Goal: Check status: Check status

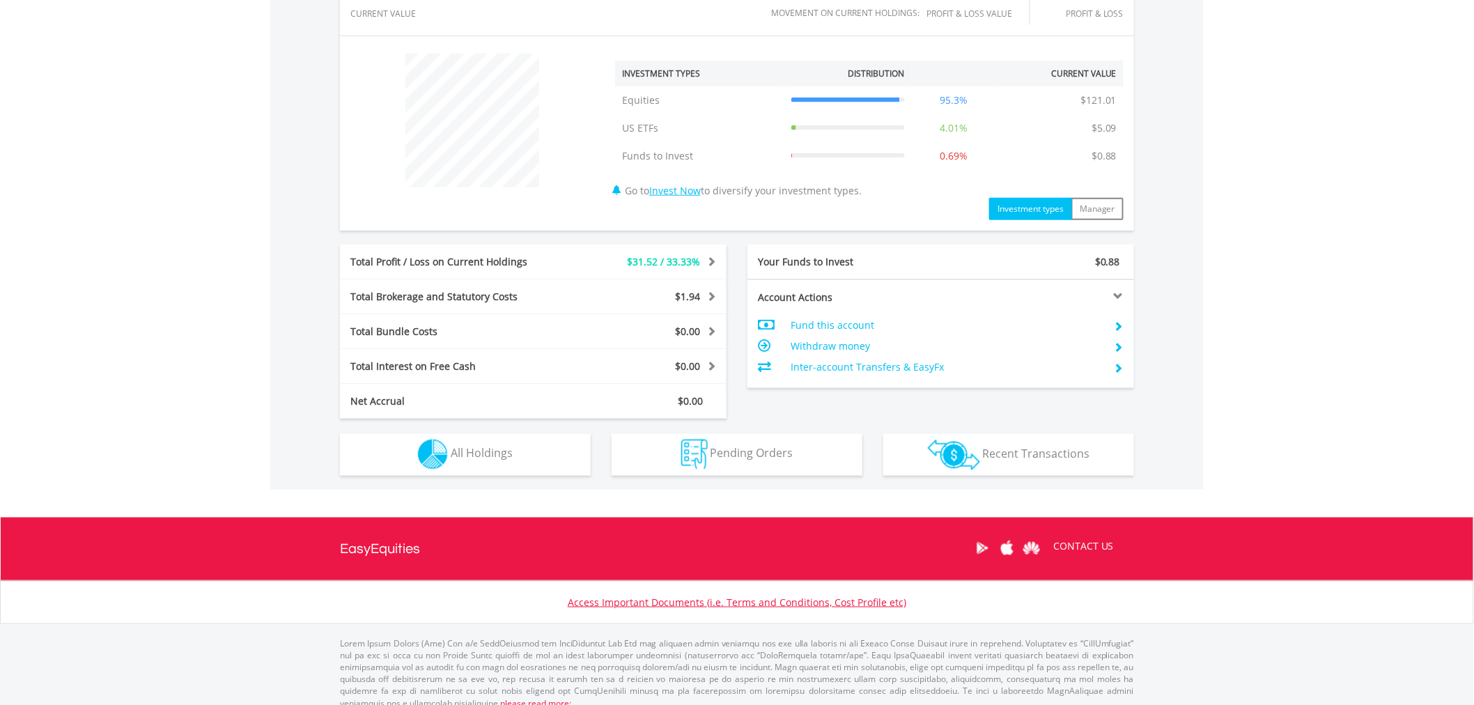
scroll to position [500, 0]
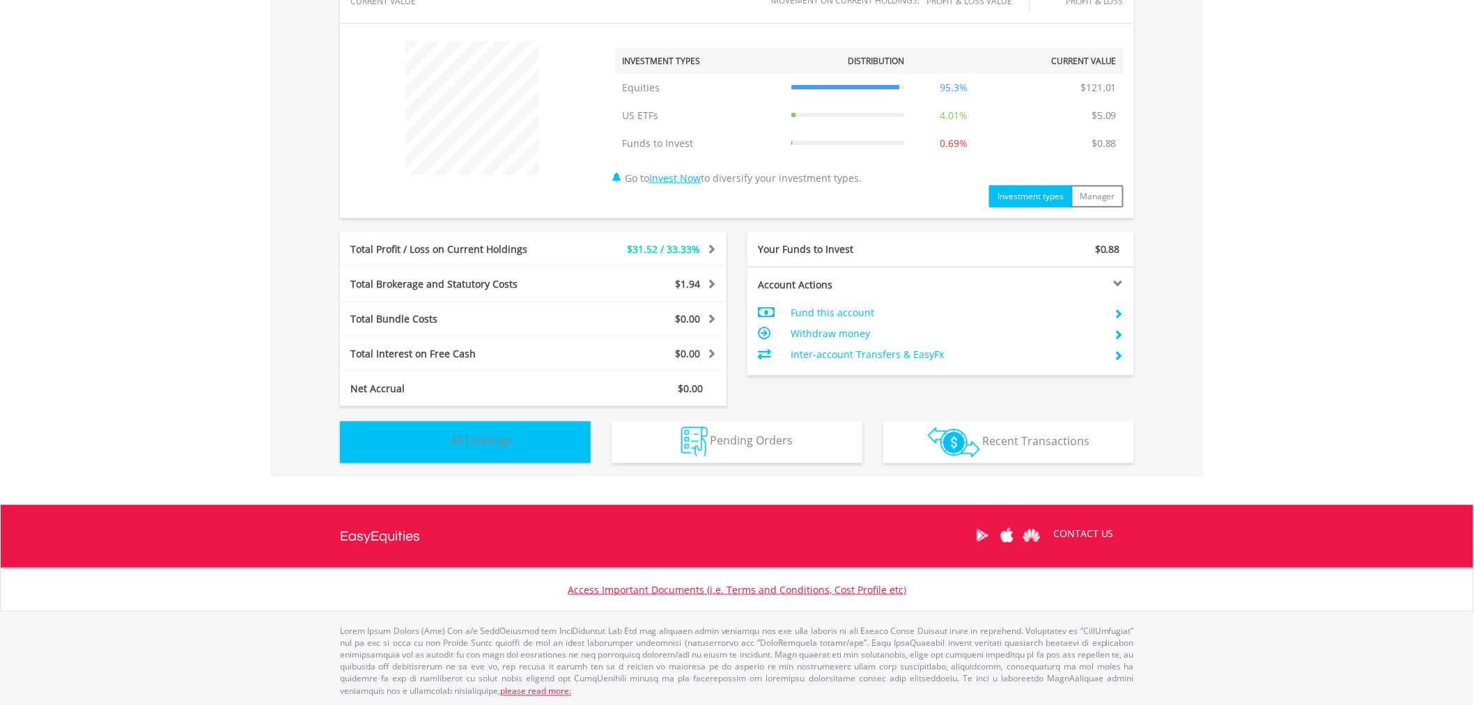
click at [419, 450] on img "button" at bounding box center [433, 442] width 30 height 30
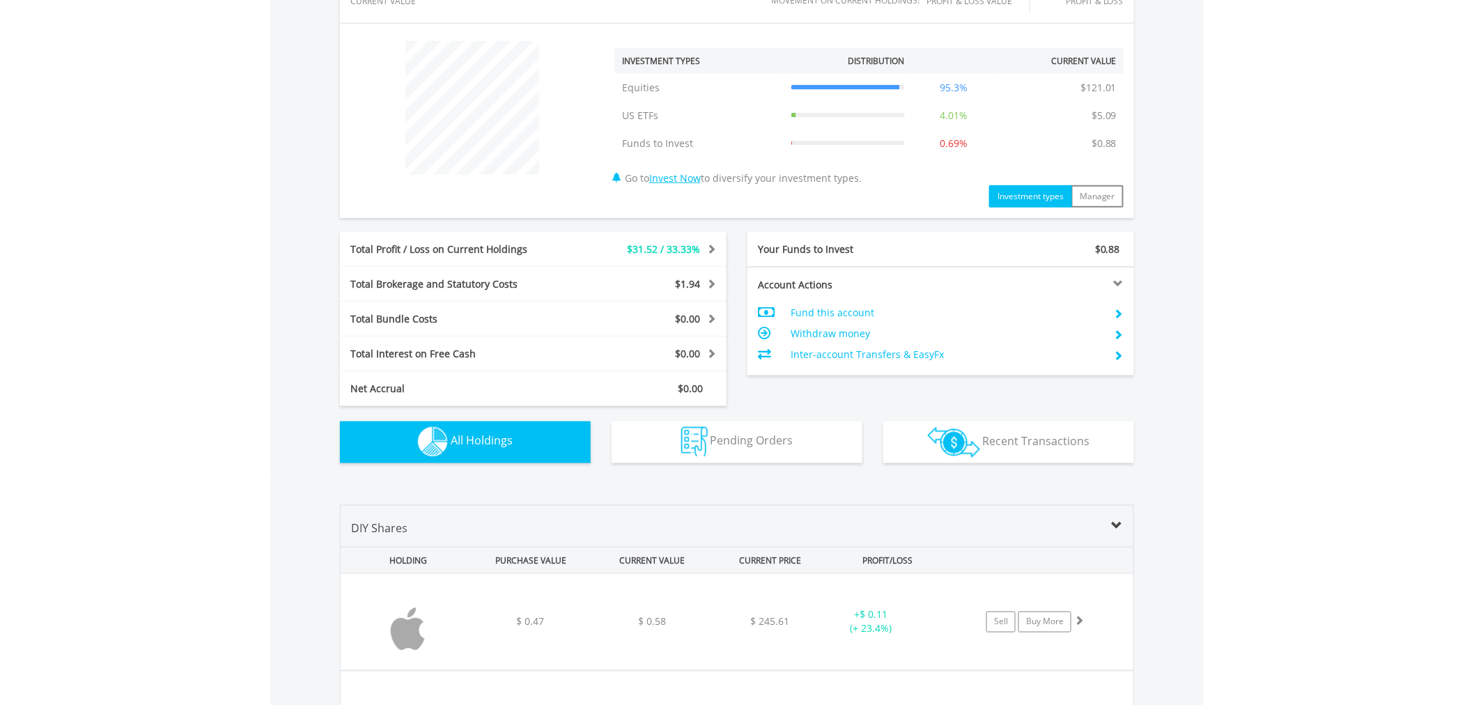
scroll to position [1004, 0]
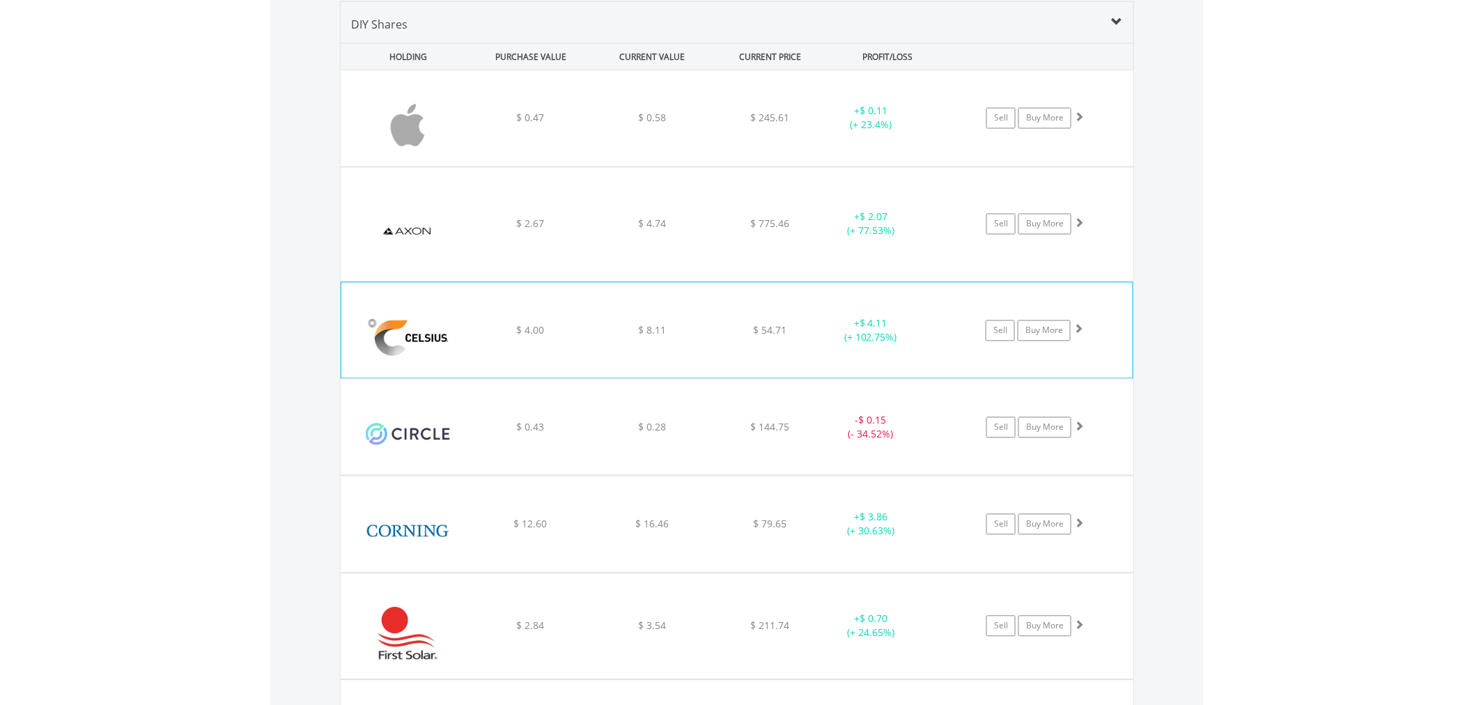
click at [884, 331] on div "+ $ 4.11 (+ 102.75%)" at bounding box center [870, 331] width 104 height 28
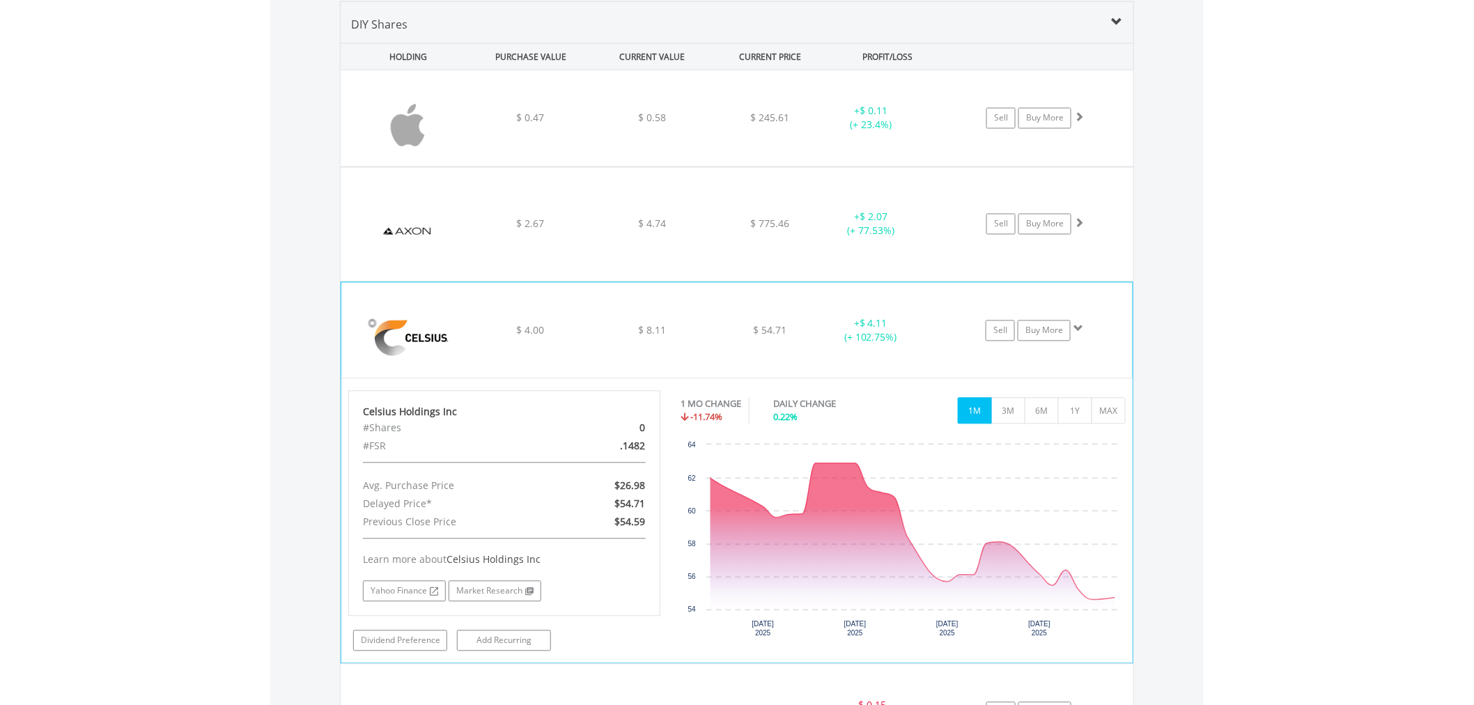
scroll to position [1081, 0]
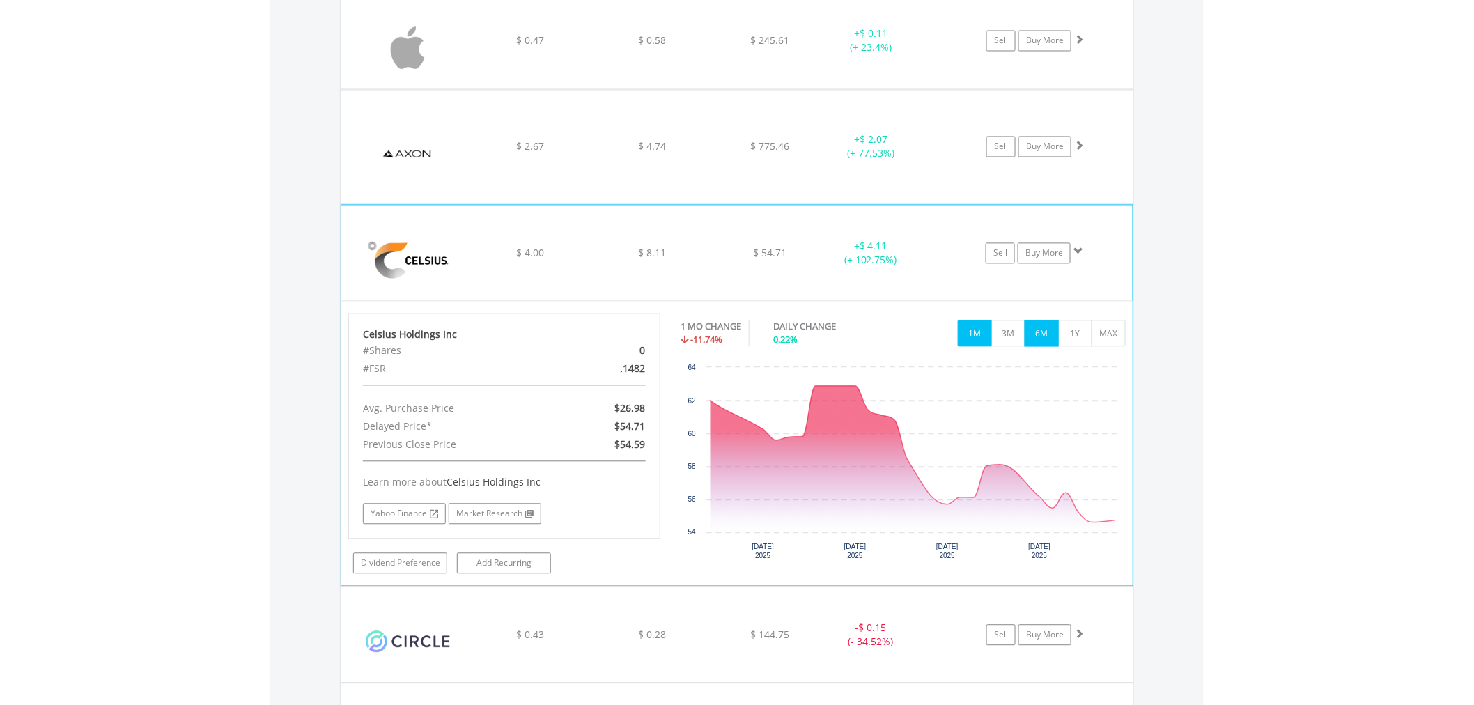
click at [1049, 334] on button "6M" at bounding box center [1041, 333] width 34 height 26
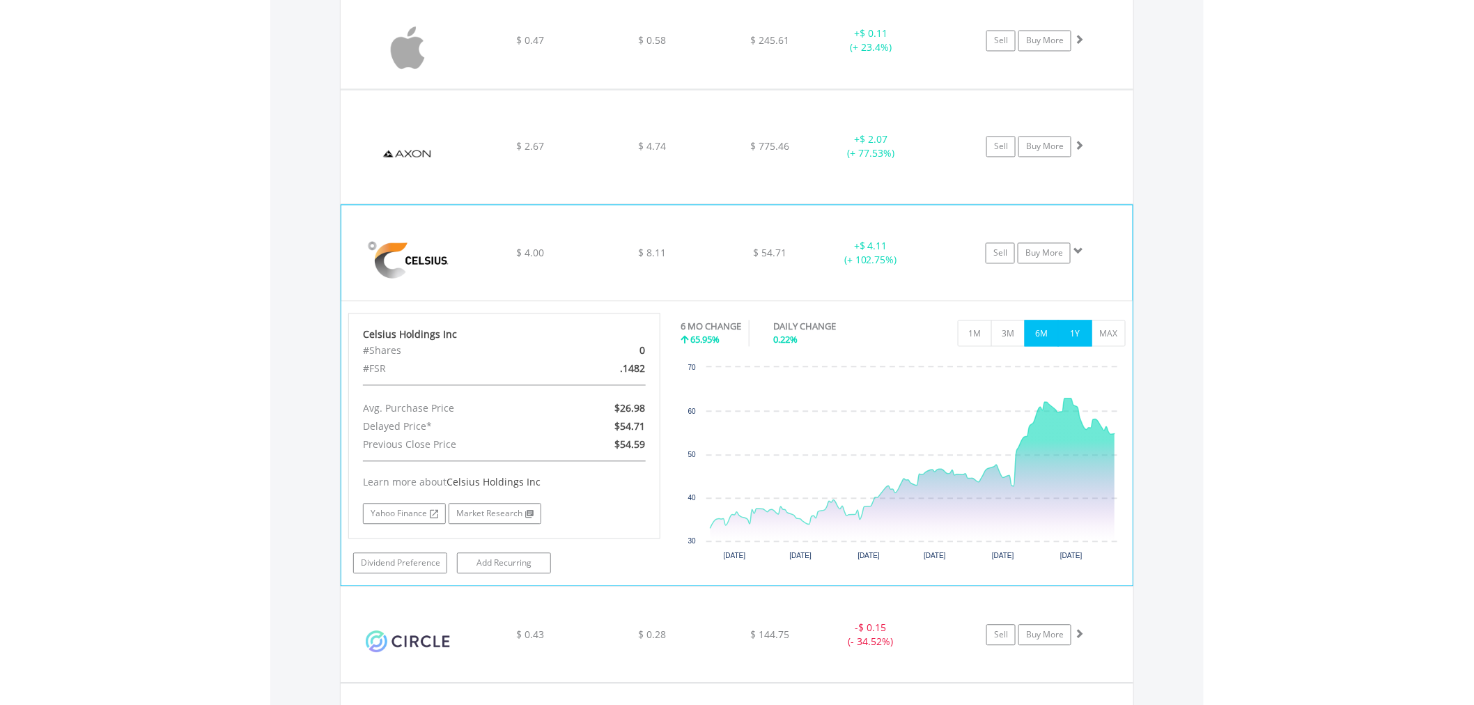
click at [1077, 343] on button "1Y" at bounding box center [1075, 333] width 34 height 26
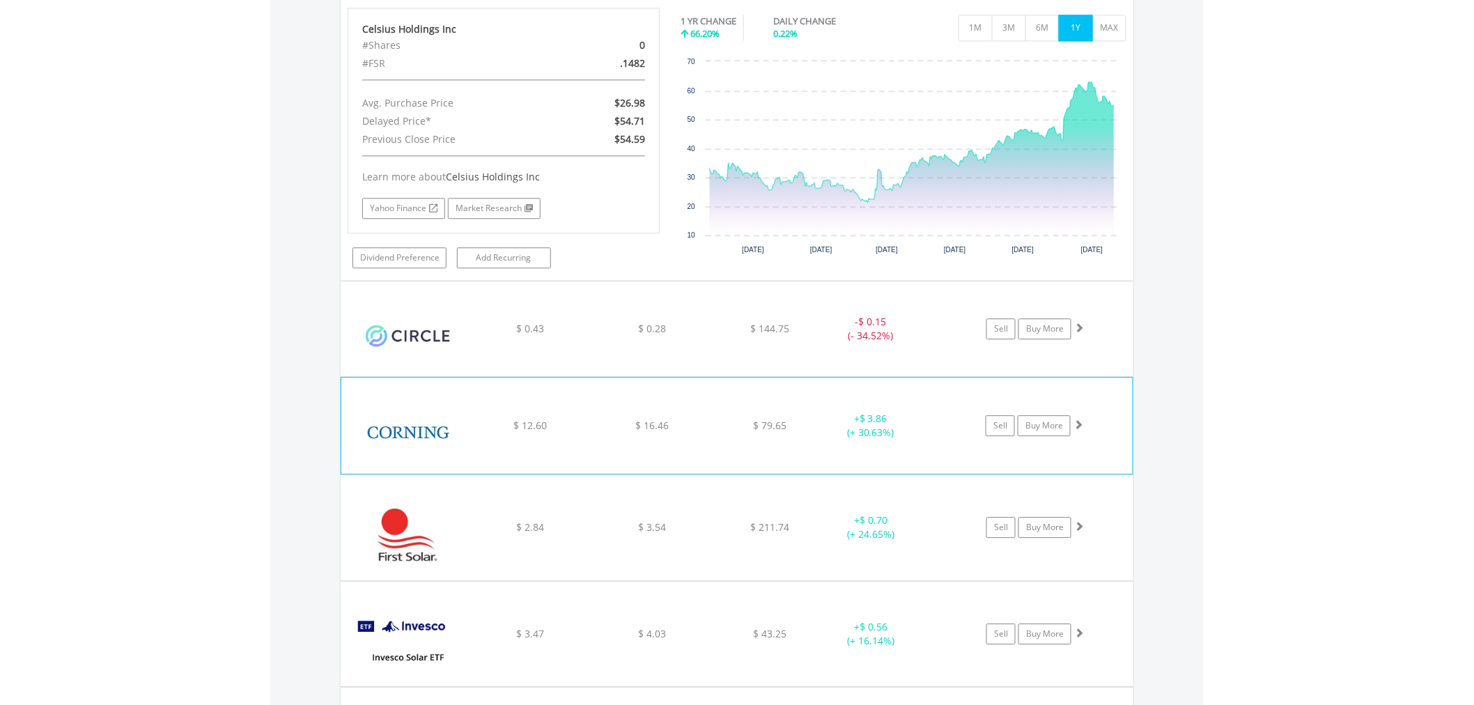
scroll to position [1390, 0]
click at [587, 453] on div "﻿ CORNING INC $ 12.60 $ 16.46 $ 79.65 + $ 3.86 (+ 30.63%) Sell Buy More" at bounding box center [736, 423] width 791 height 96
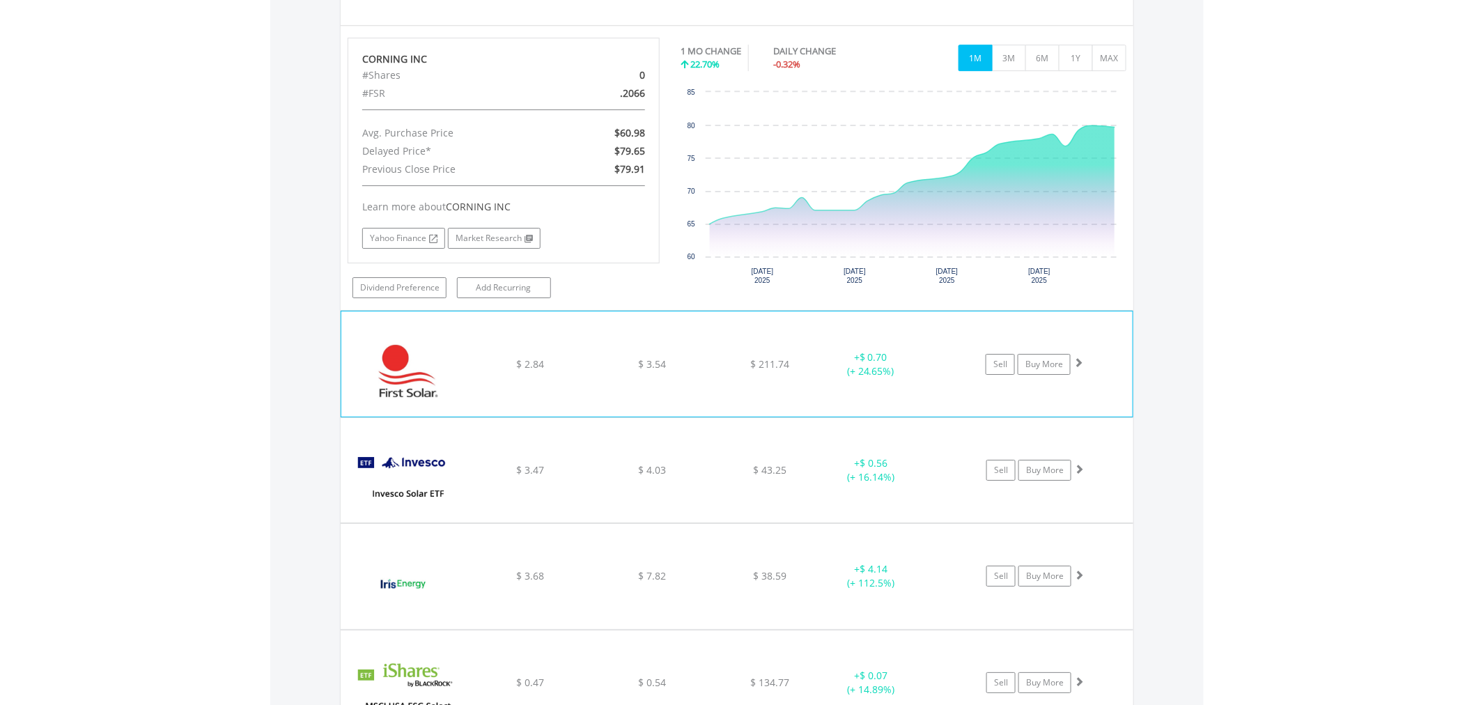
scroll to position [1855, 0]
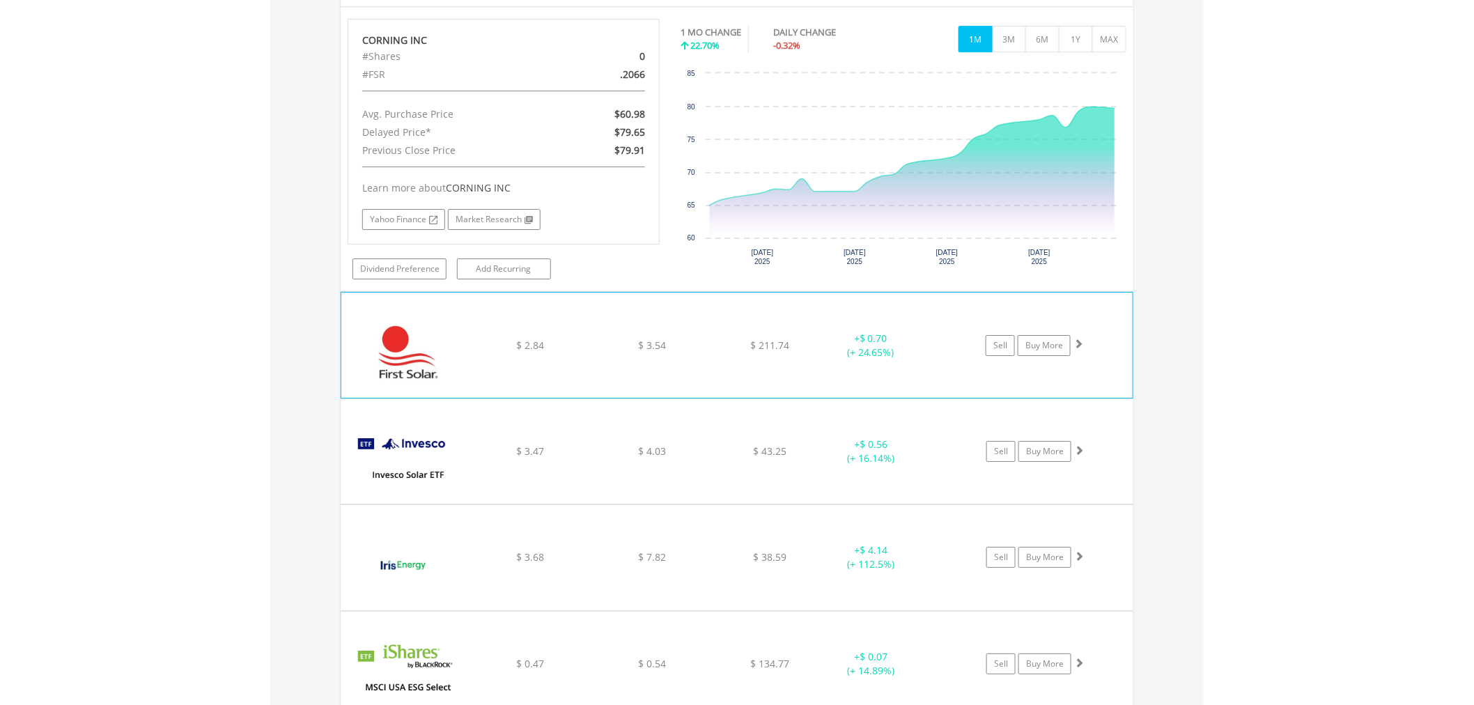
click at [829, 333] on div "+ $ 0.70 (+ 24.65%)" at bounding box center [870, 345] width 104 height 28
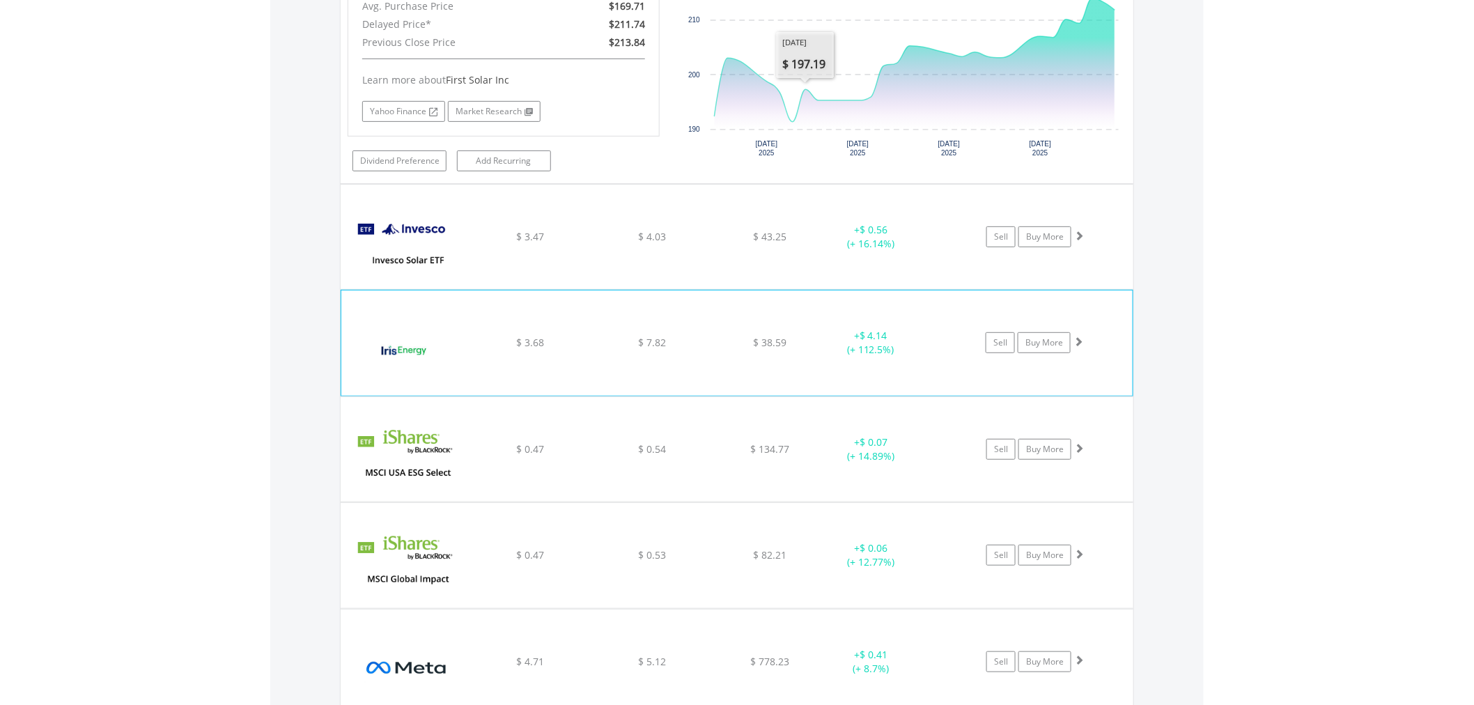
scroll to position [2474, 0]
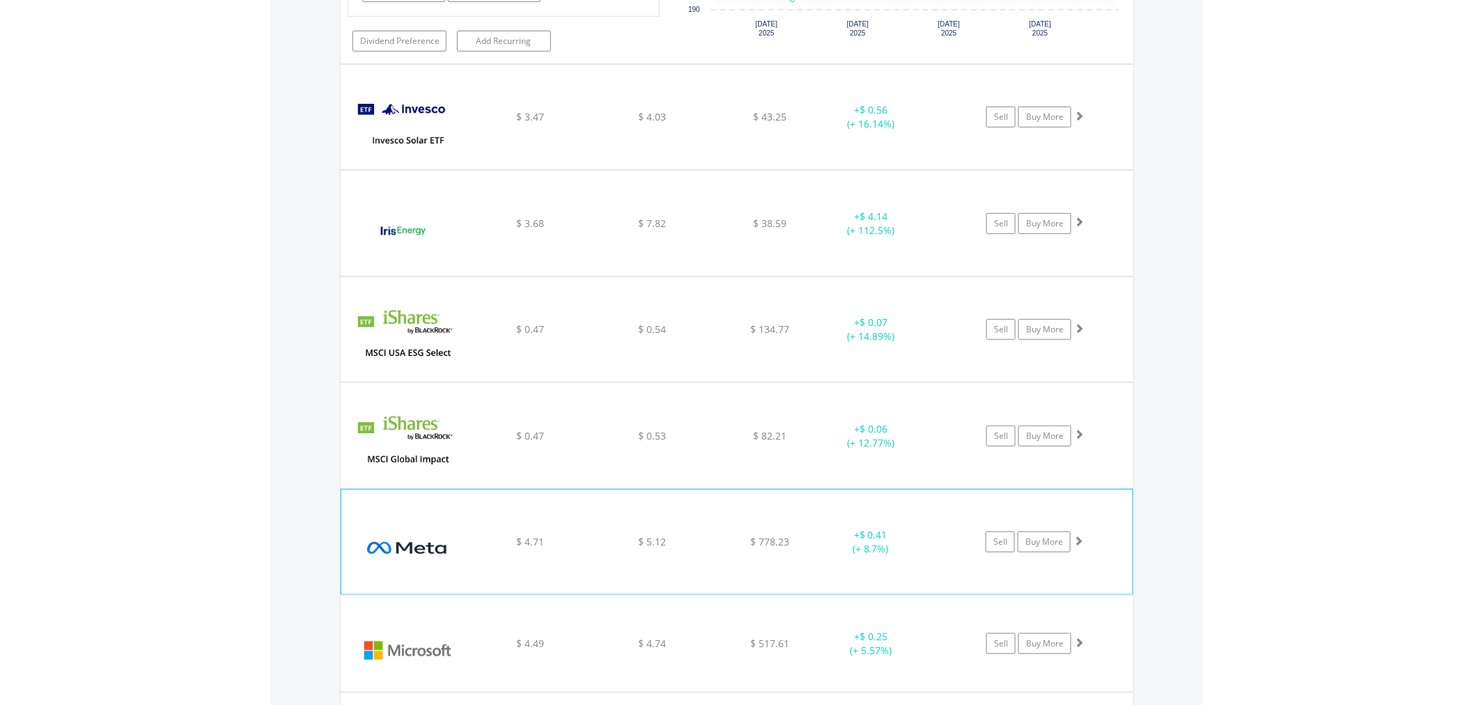
click at [806, 520] on div "﻿ Meta Platforms Inc-A $ 4.71 $ 5.12 $ 778.23 + $ 0.41 (+ 8.7%) Sell Buy More" at bounding box center [736, 542] width 791 height 104
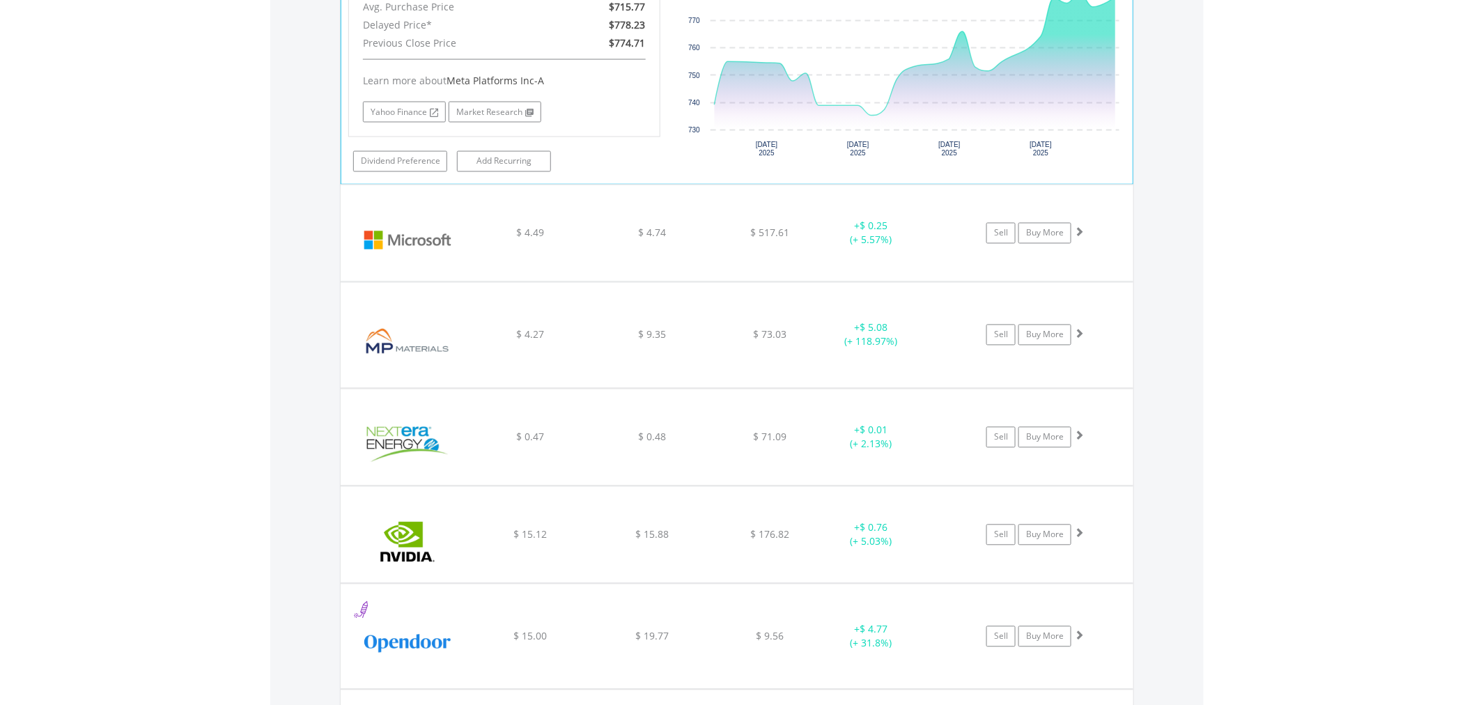
scroll to position [3170, 0]
click at [847, 330] on div "+ $ 5.08 (+ 118.97%)" at bounding box center [870, 334] width 104 height 28
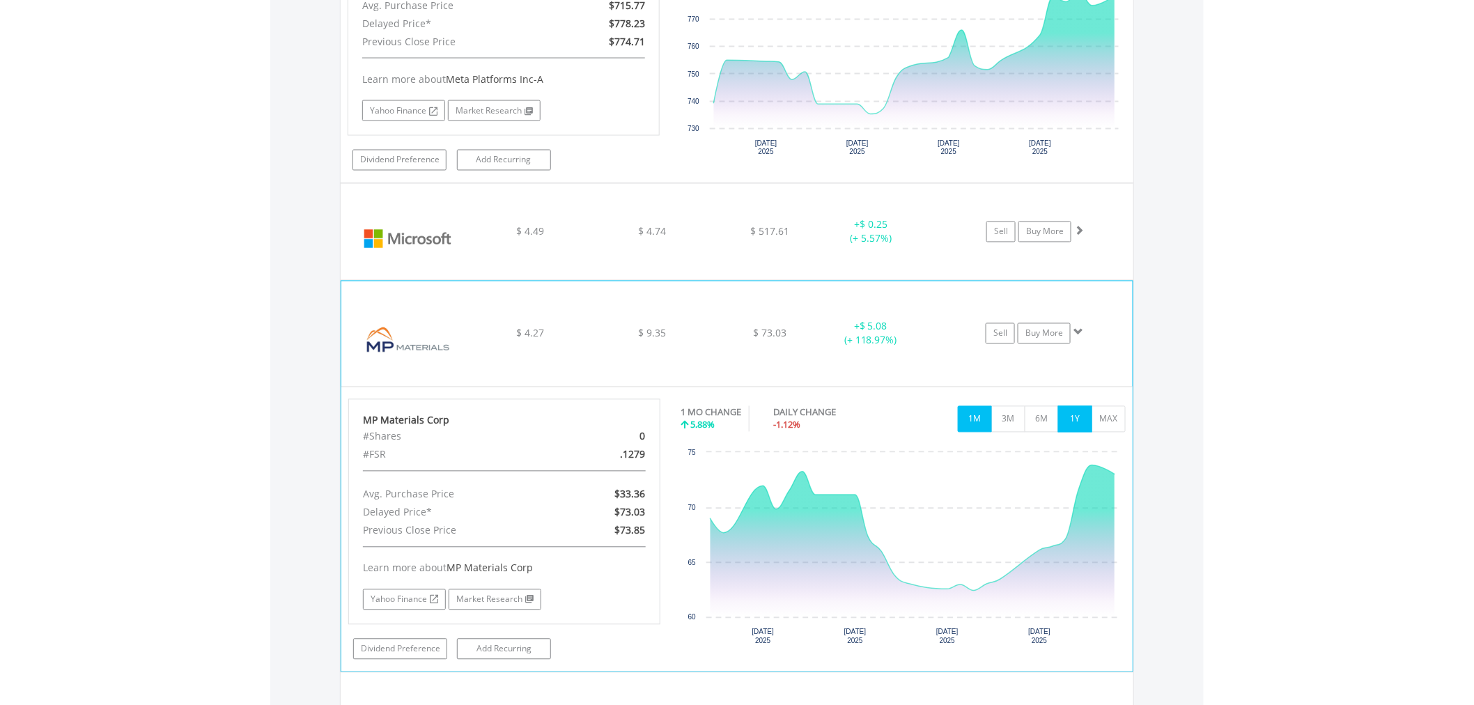
click at [1082, 428] on button "1Y" at bounding box center [1075, 419] width 34 height 26
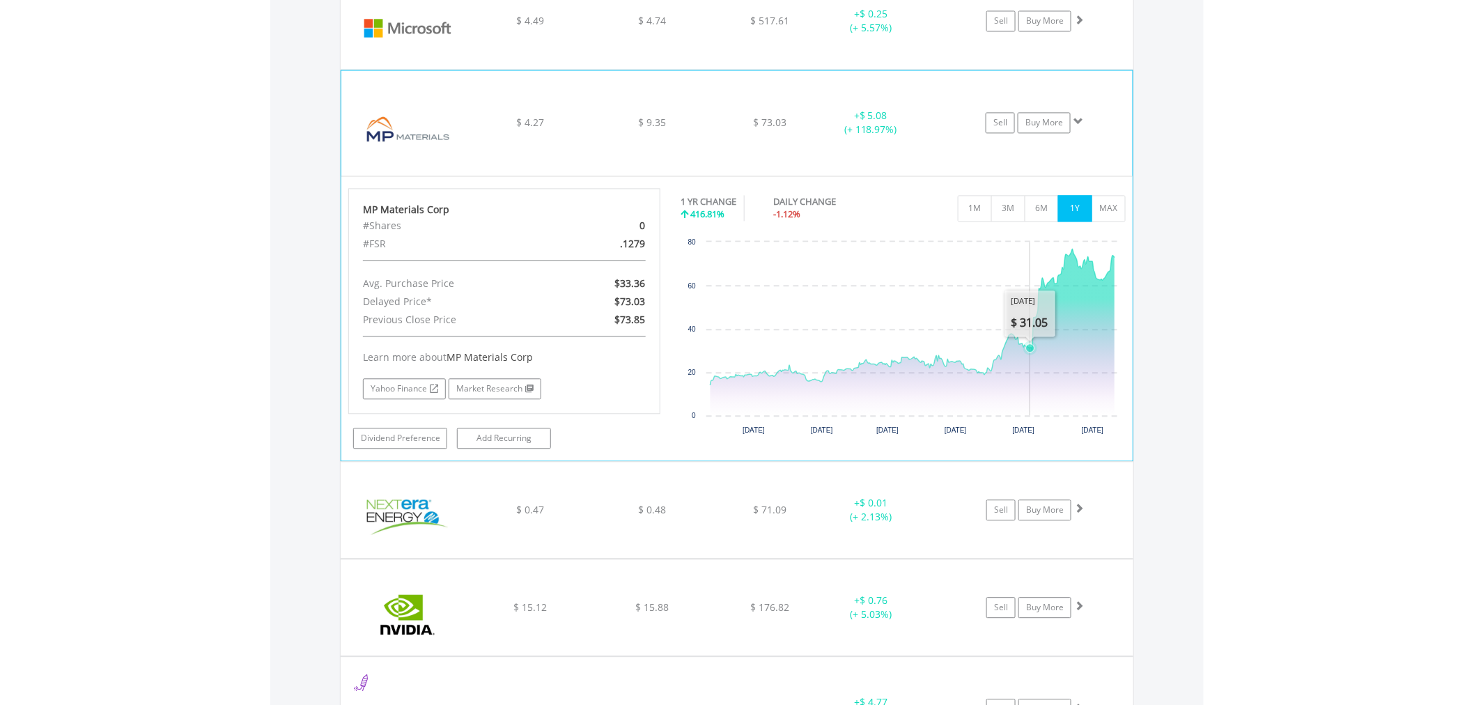
scroll to position [3557, 0]
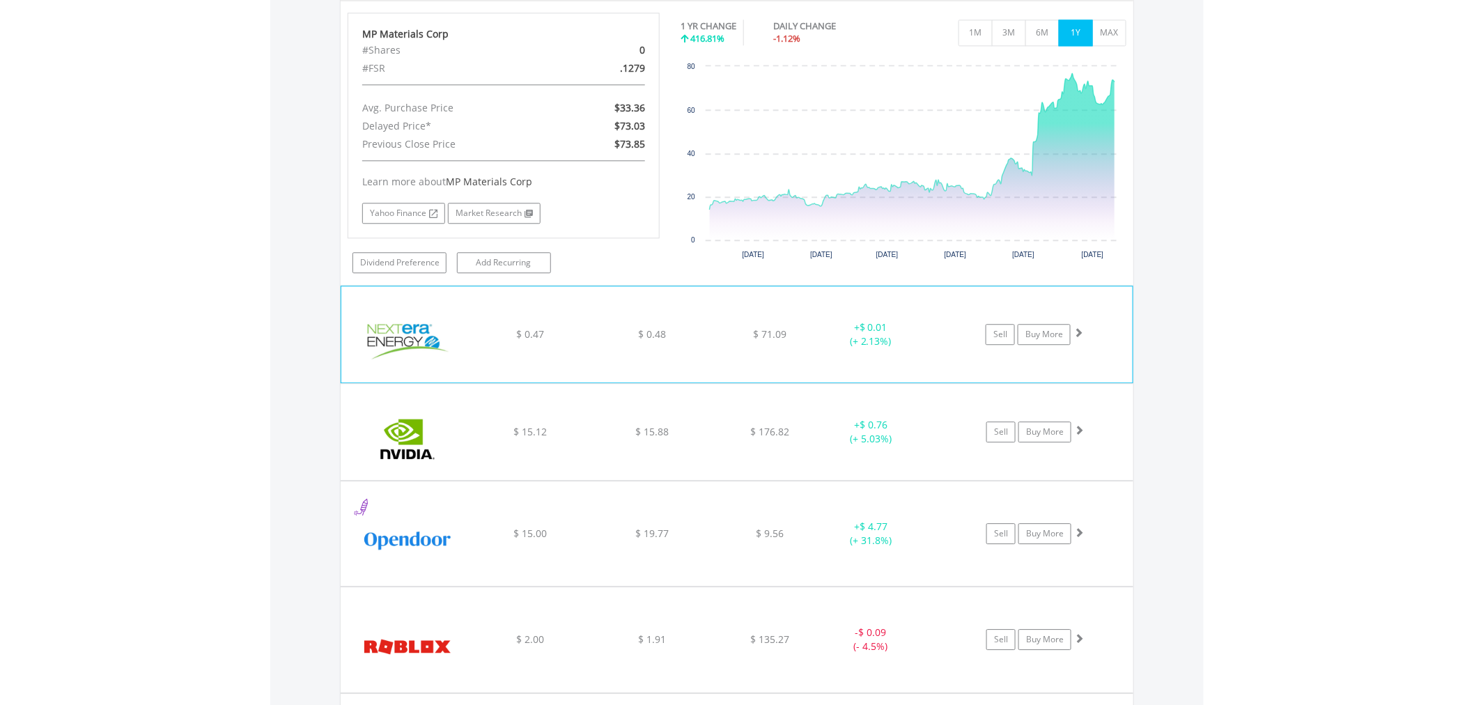
click at [829, 345] on div "+ $ 0.01 (+ 2.13%)" at bounding box center [870, 334] width 104 height 28
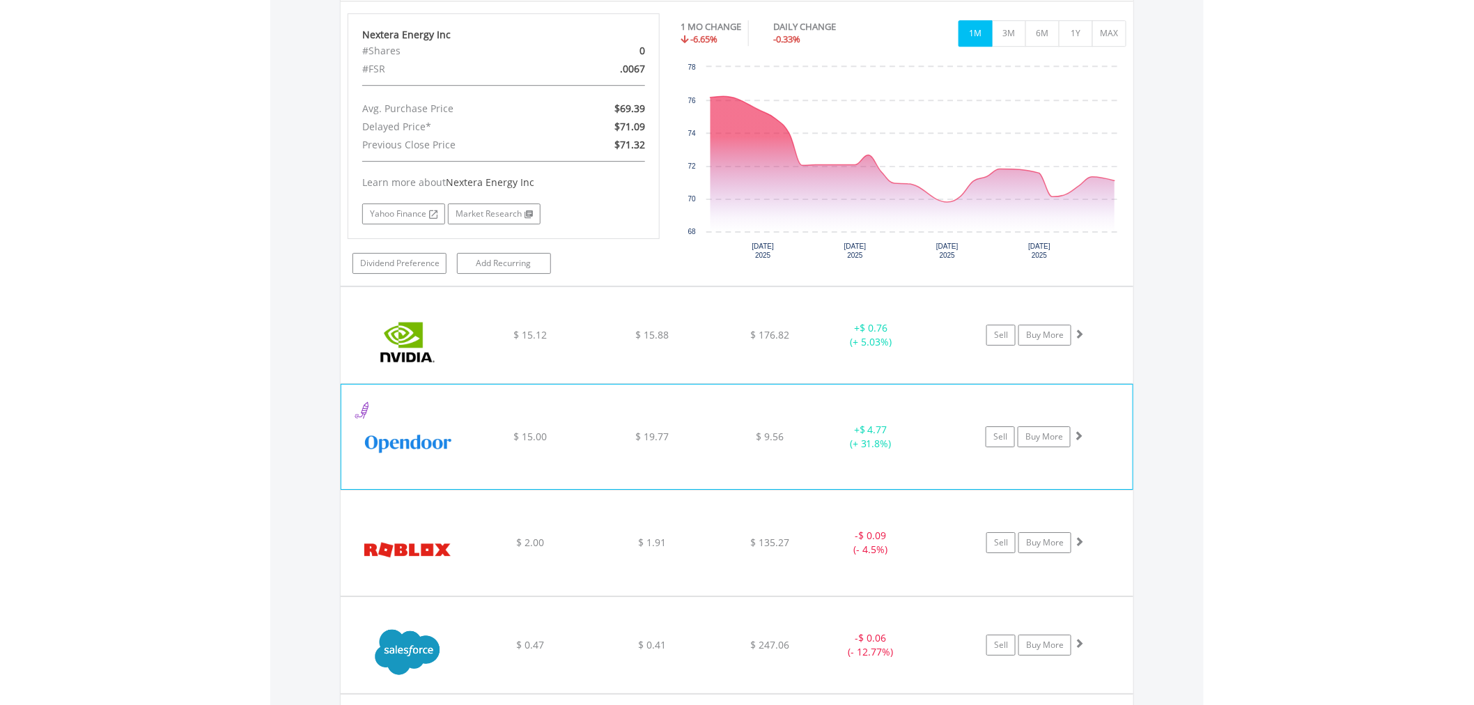
scroll to position [3944, 0]
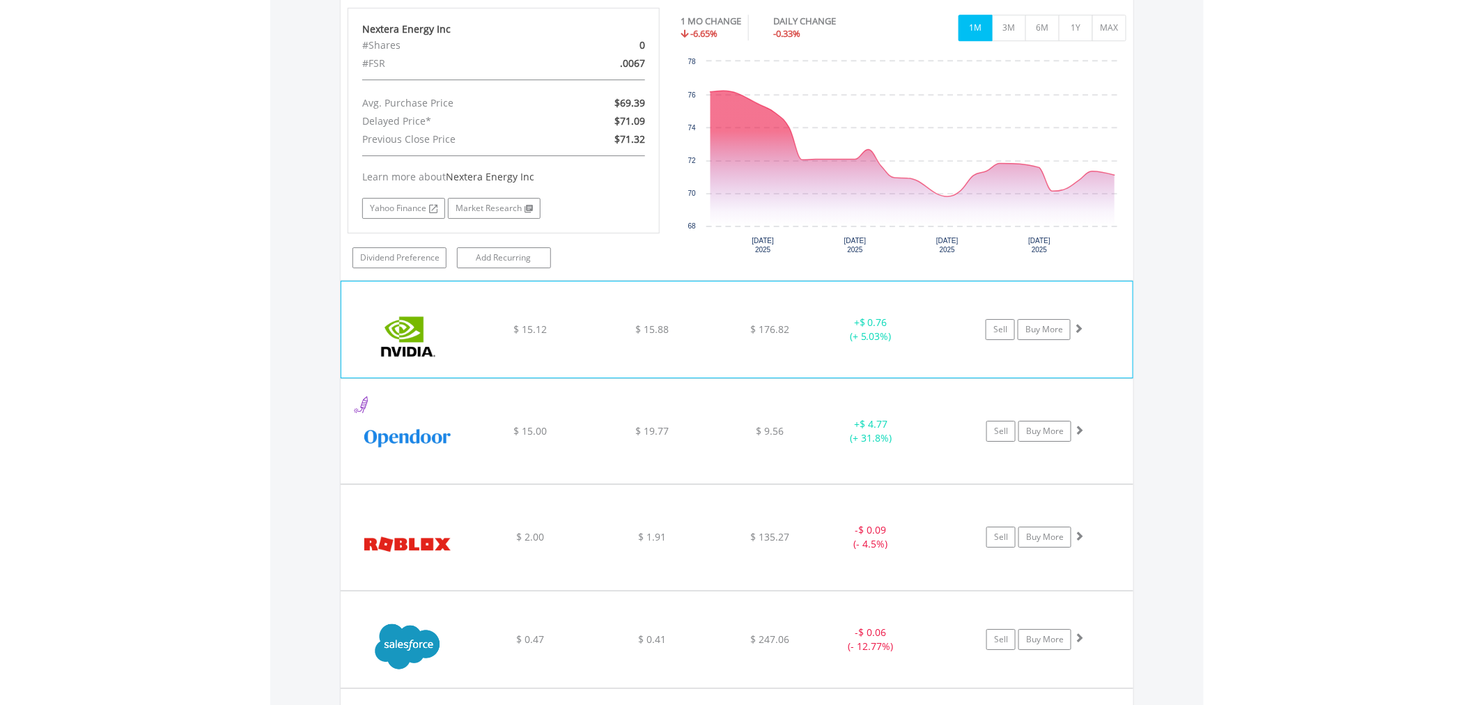
click at [643, 325] on div "﻿ Nvidia Corp $ 15.12 $ 15.88 $ 176.82 + $ 0.76 (+ 5.03%) Sell Buy More" at bounding box center [736, 329] width 791 height 96
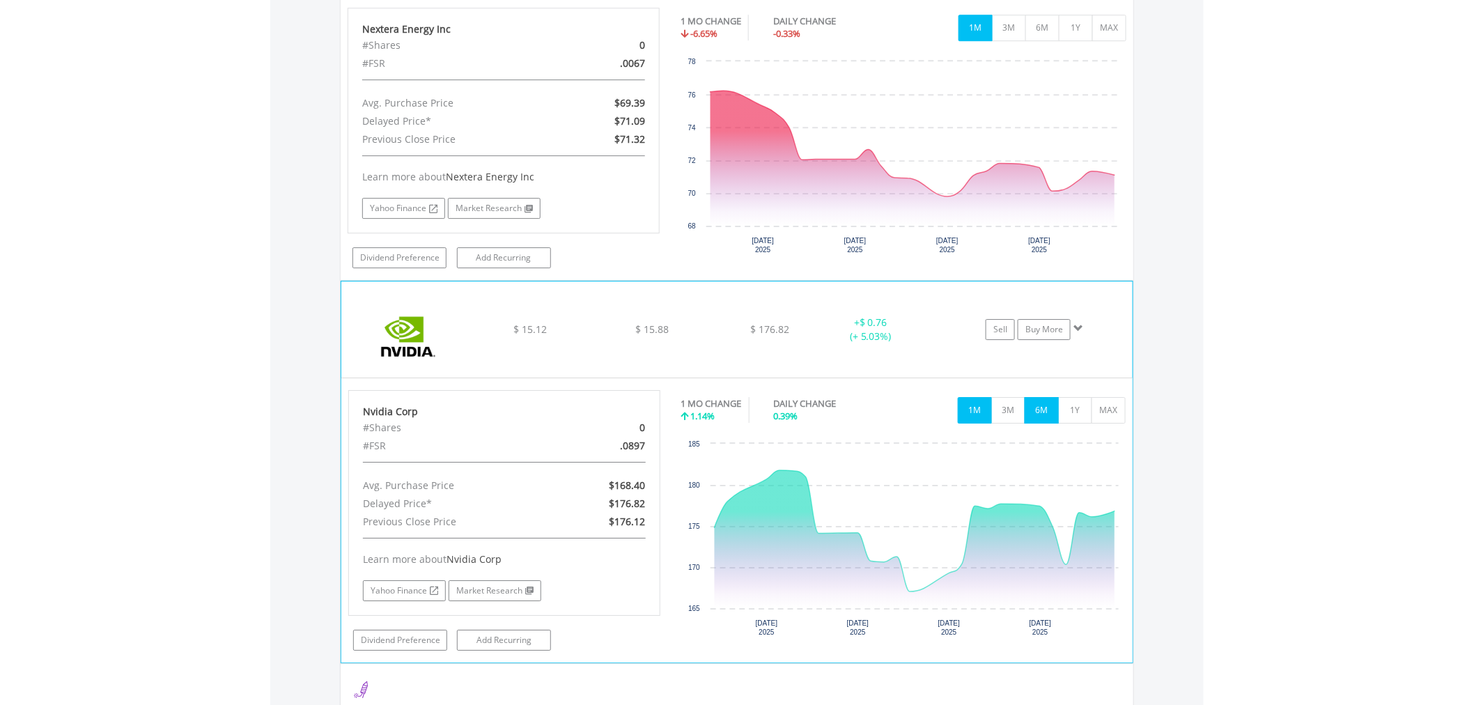
click at [1053, 413] on button "6M" at bounding box center [1041, 410] width 34 height 26
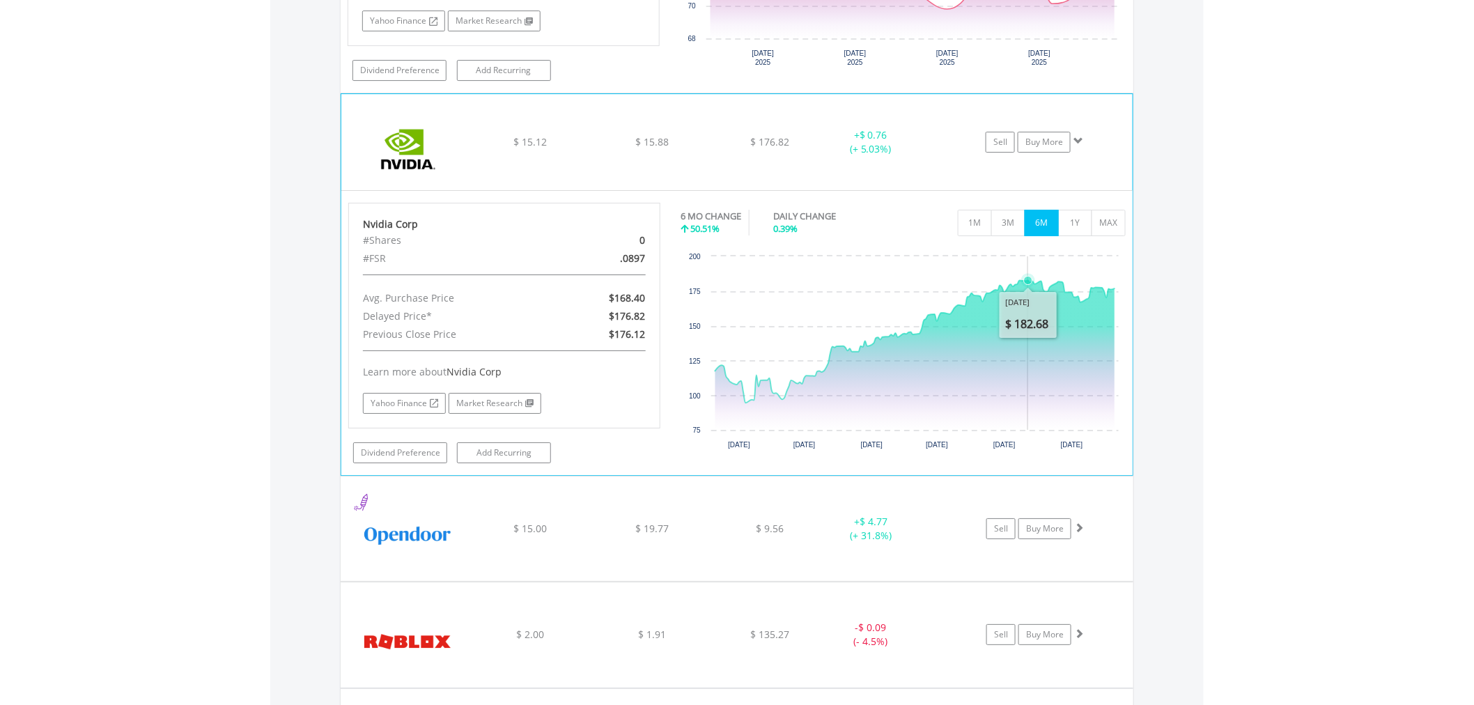
scroll to position [4253, 0]
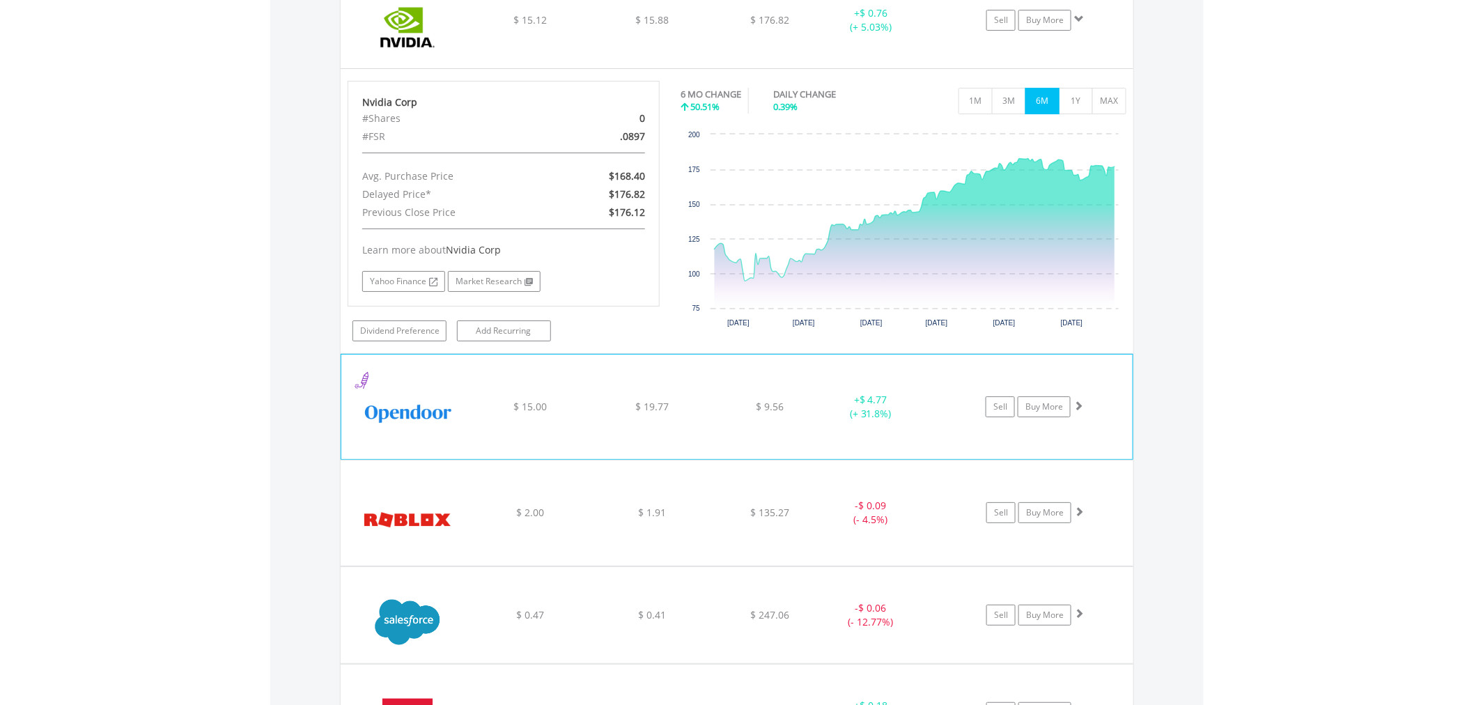
drag, startPoint x: 875, startPoint y: 428, endPoint x: 864, endPoint y: 421, distance: 13.1
click at [873, 428] on div "﻿ Opendoor Technologies Inc $ 15.00 $ 19.77 $ 9.56 + $ 4.77 (+ 31.8%) Sell Buy …" at bounding box center [736, 406] width 791 height 104
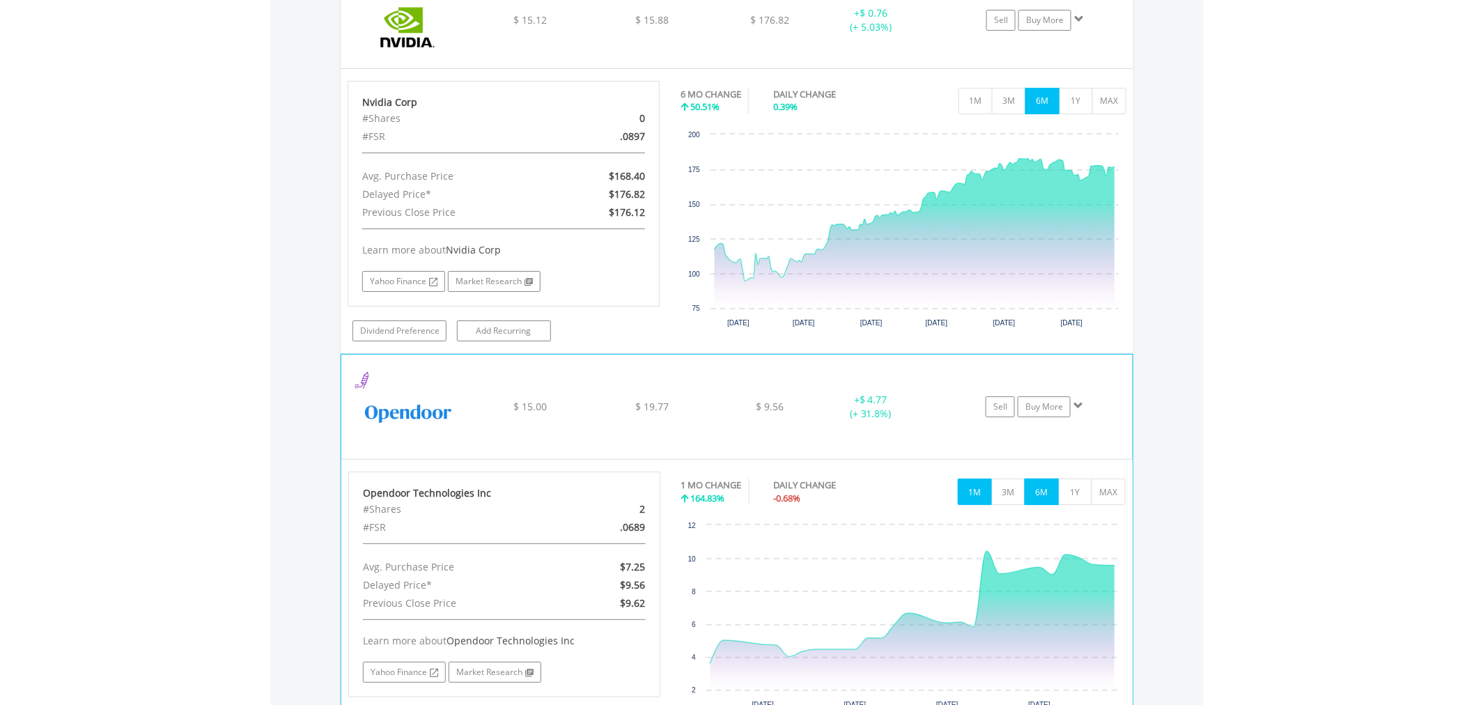
click at [1047, 496] on button "6M" at bounding box center [1041, 491] width 34 height 26
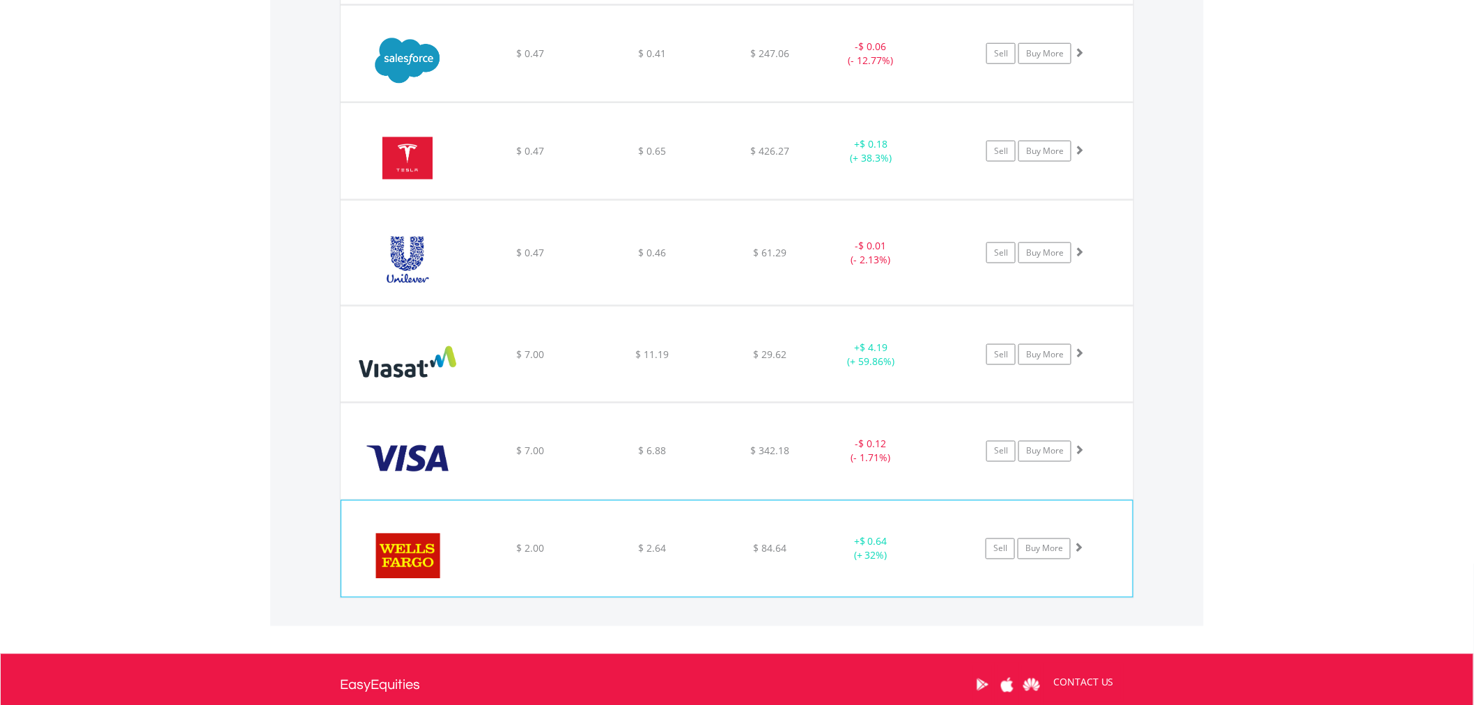
scroll to position [5105, 0]
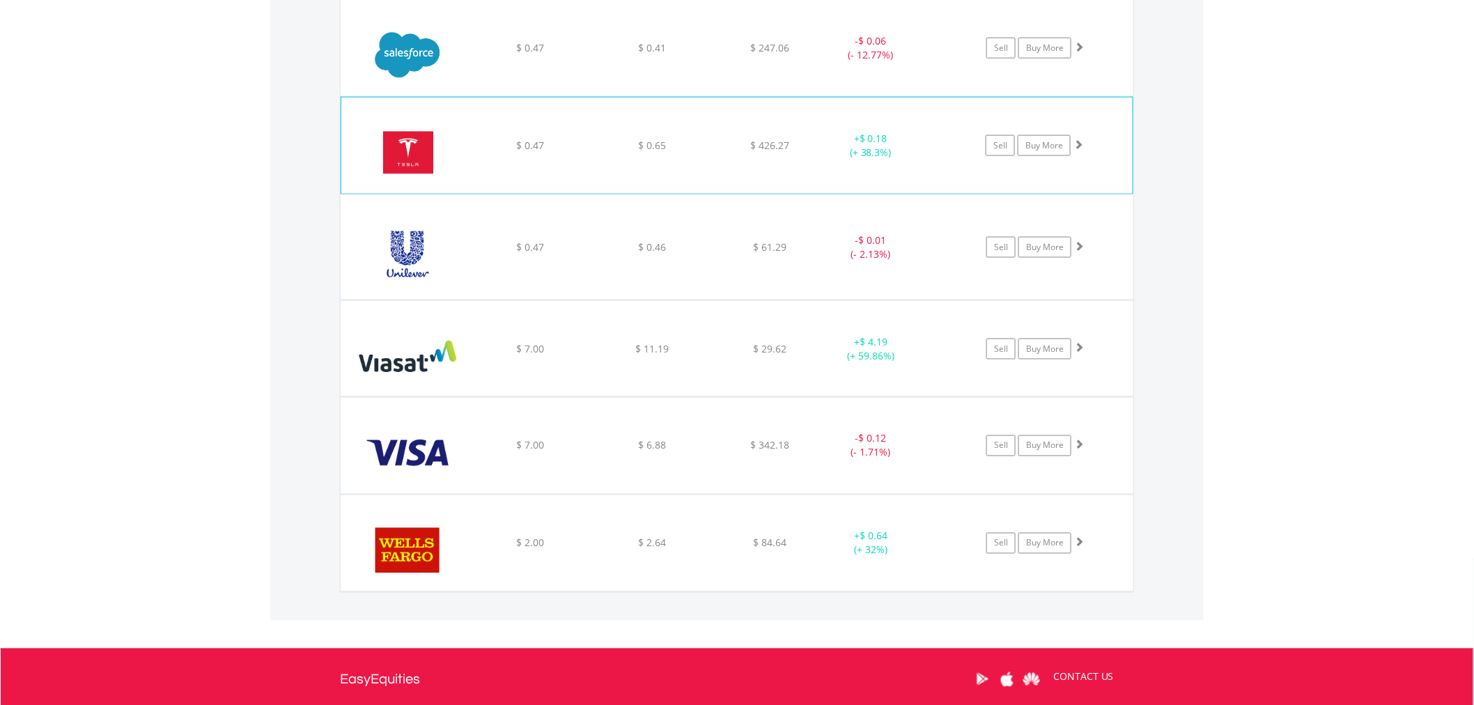
click at [757, 185] on div "﻿ Tesla Inc $ 0.47 $ 0.65 $ 426.27 + $ 0.18 (+ 38.3%) Sell Buy More" at bounding box center [736, 145] width 791 height 96
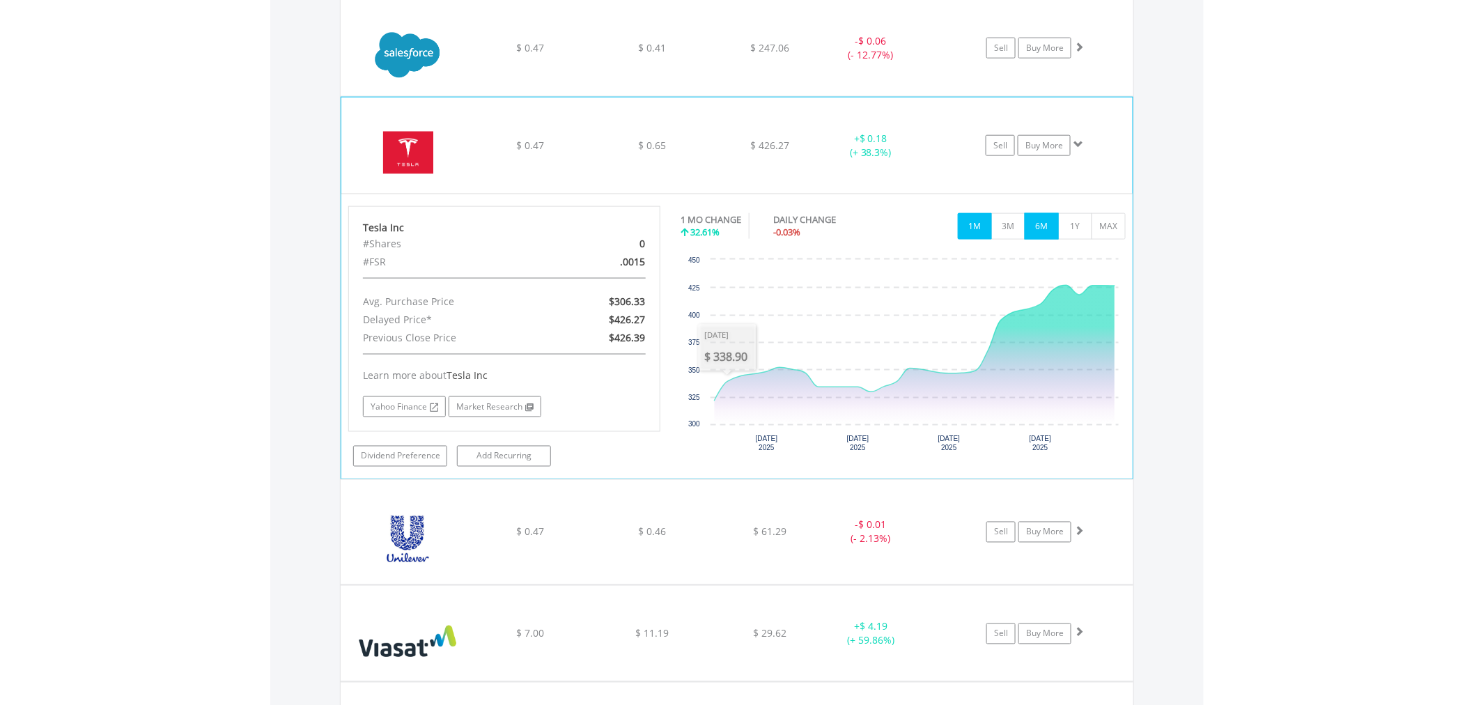
click at [1052, 232] on button "6M" at bounding box center [1041, 226] width 34 height 26
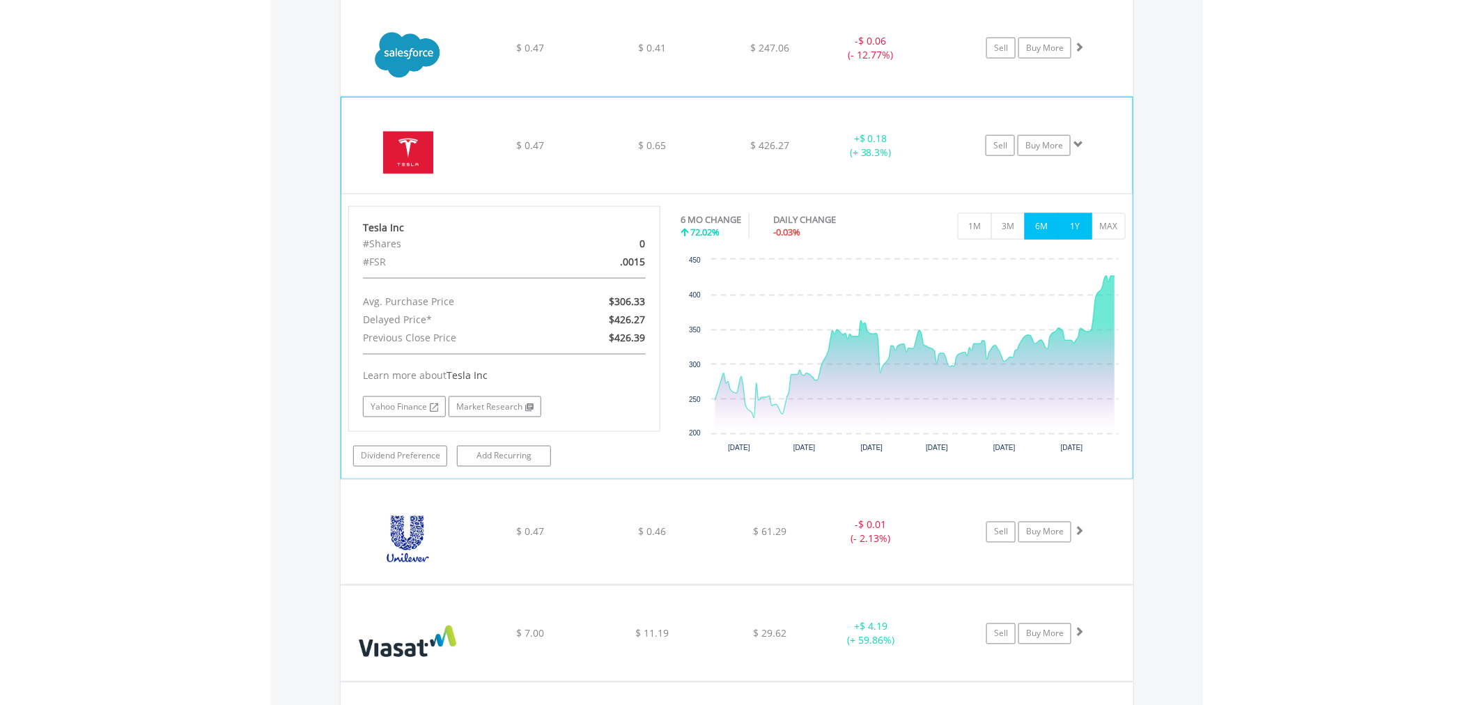
click at [1070, 239] on button "1Y" at bounding box center [1075, 226] width 34 height 26
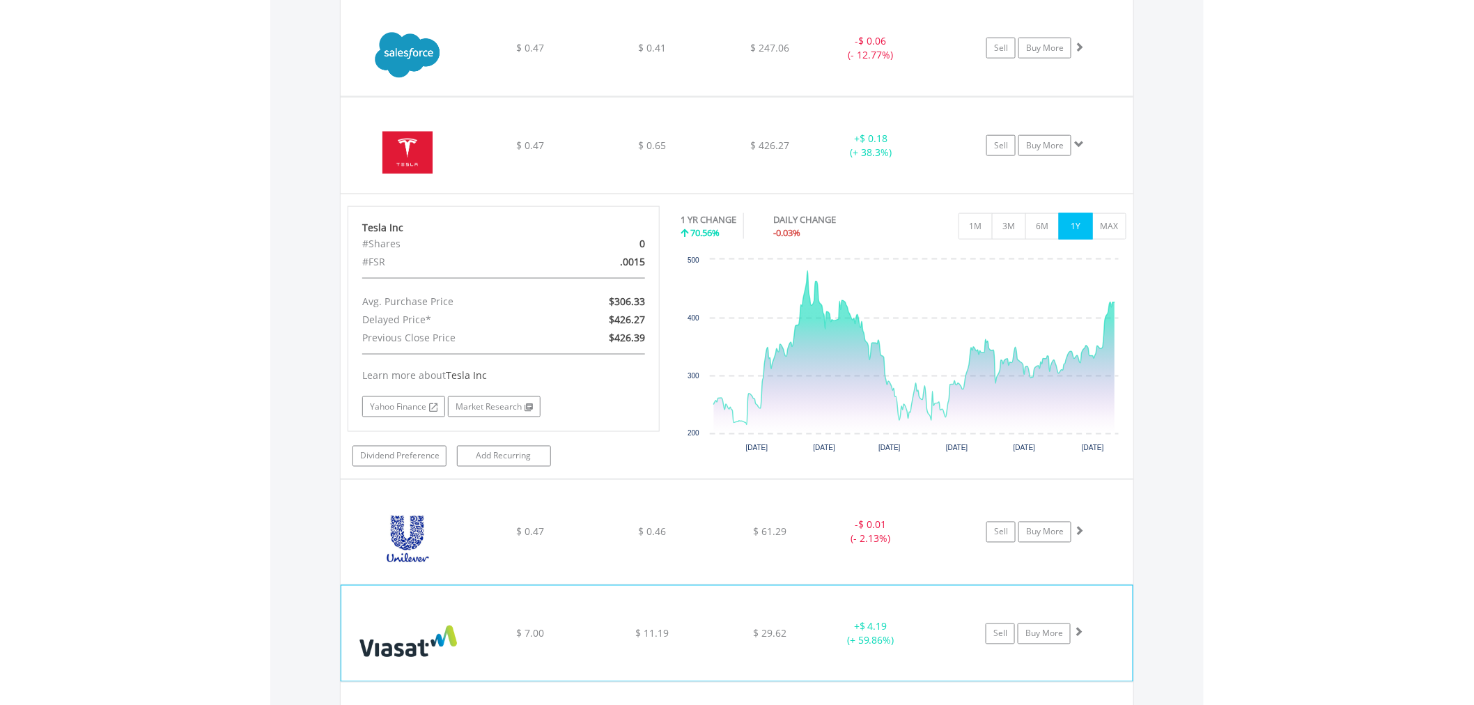
click at [865, 616] on div "﻿ Viasat Inc $ 7.00 $ 11.19 $ 29.62 + $ 4.19 (+ 59.86%) Sell Buy More" at bounding box center [736, 633] width 791 height 95
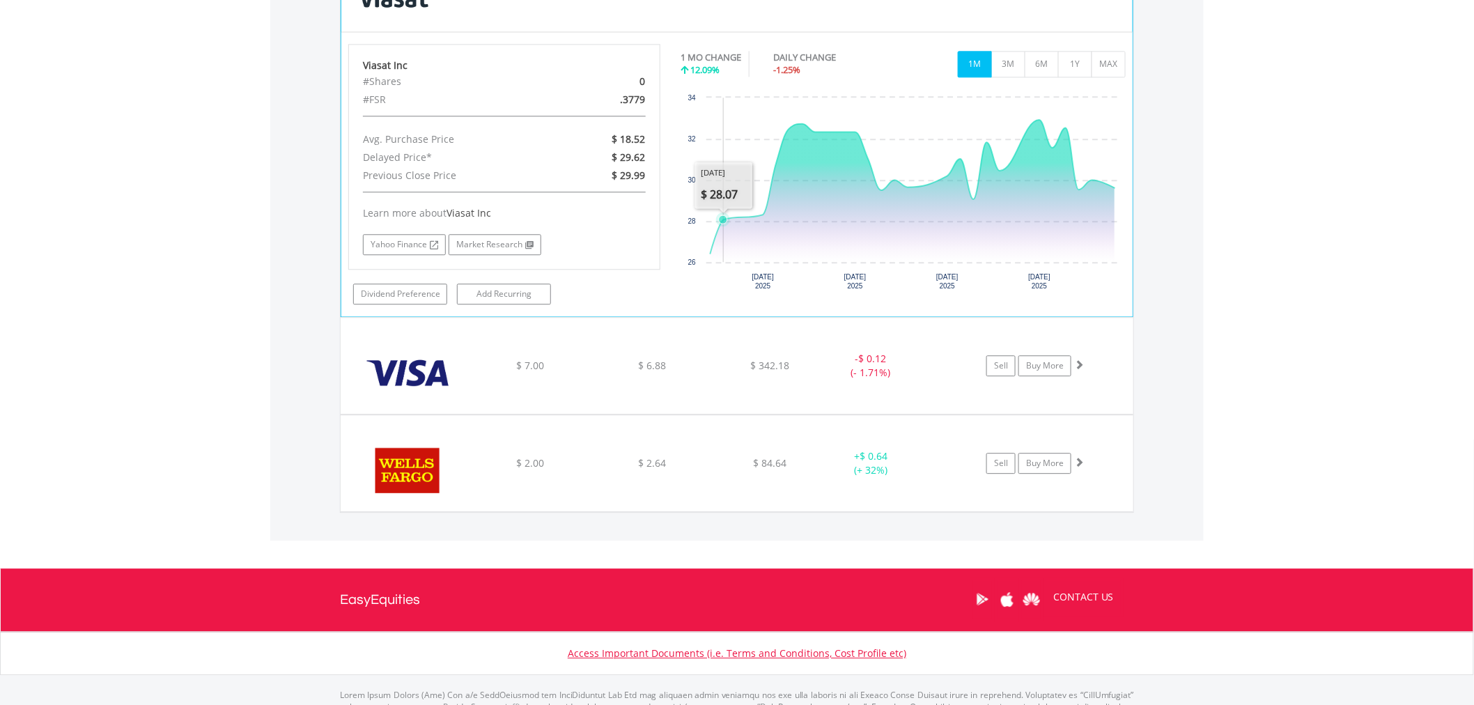
scroll to position [5801, 0]
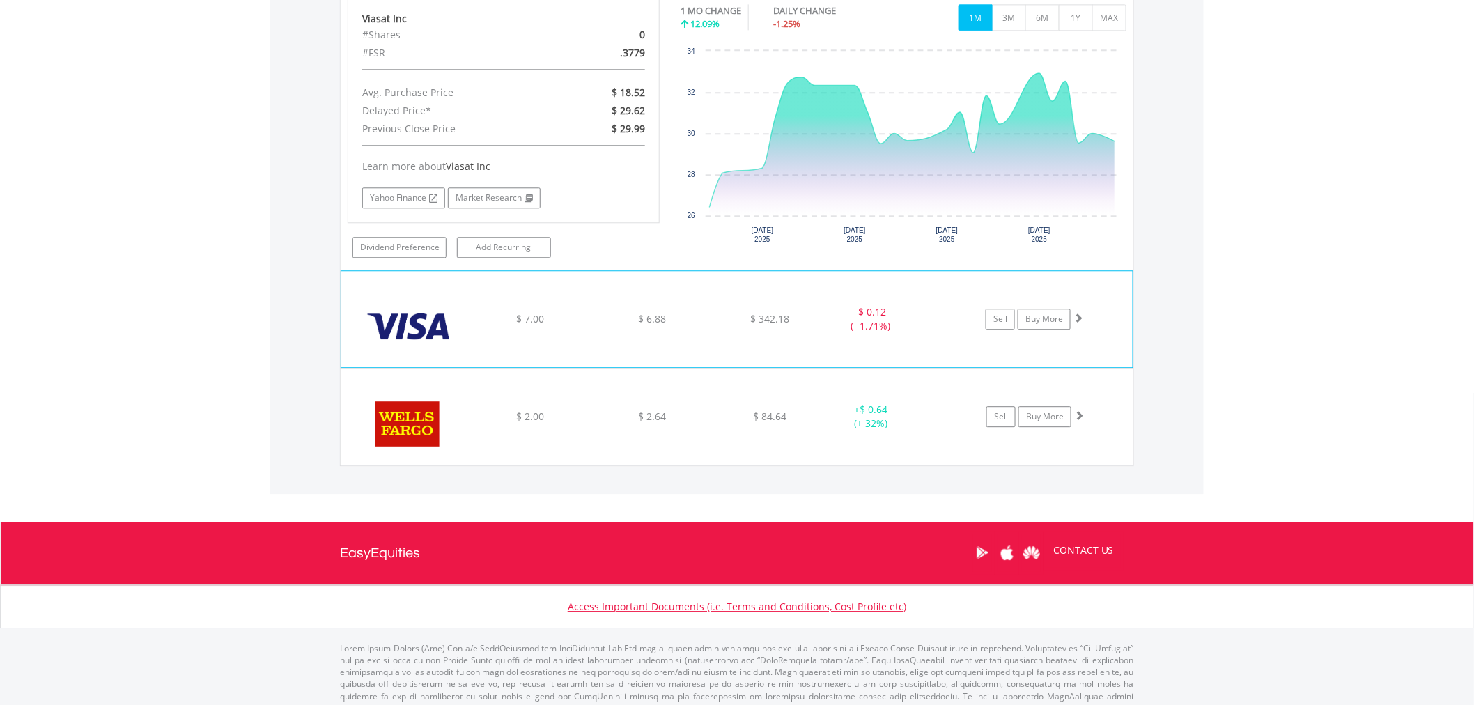
click at [813, 335] on div "﻿ Visa Inc-Class A Shares $ 7.00 $ 6.88 $ 342.18 - $ 0.12 (- 1.71%) Sell Buy Mo…" at bounding box center [736, 319] width 791 height 96
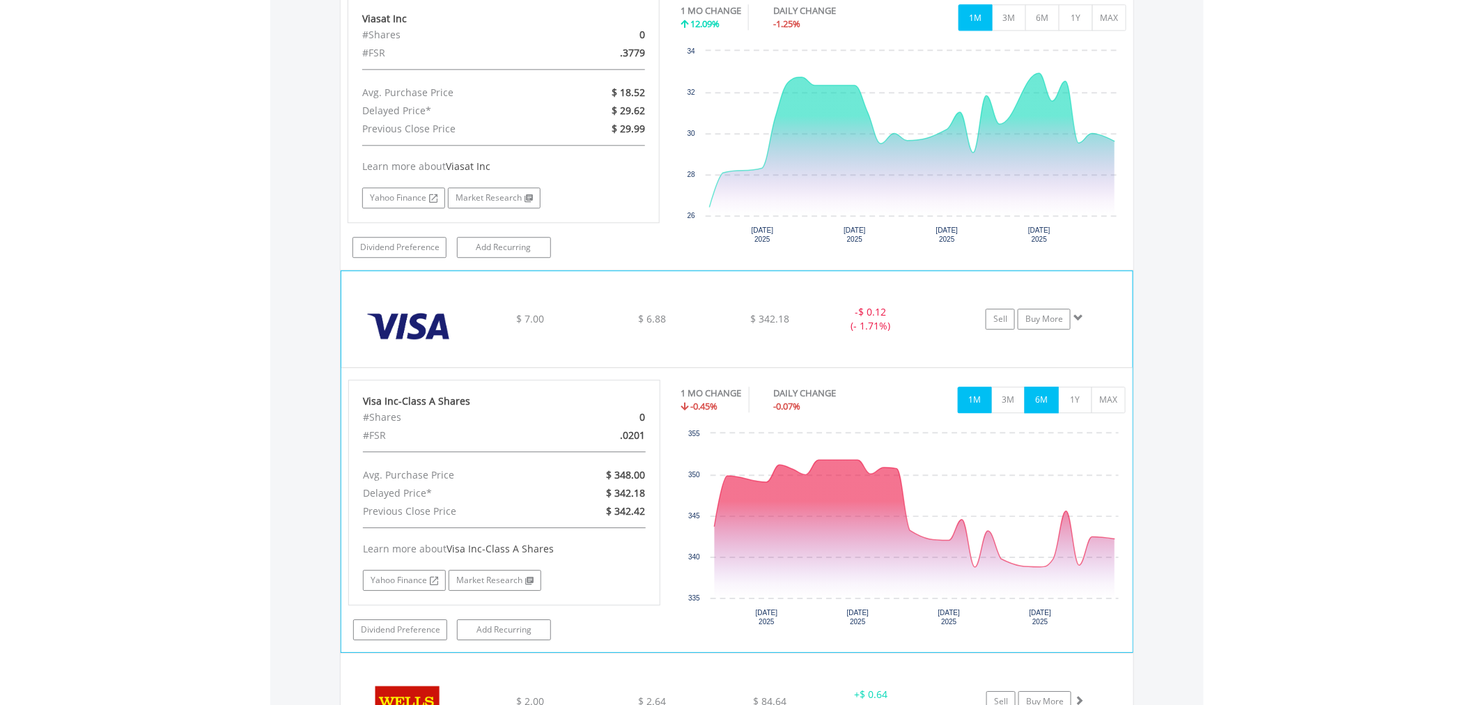
click at [1036, 412] on button "6M" at bounding box center [1041, 400] width 34 height 26
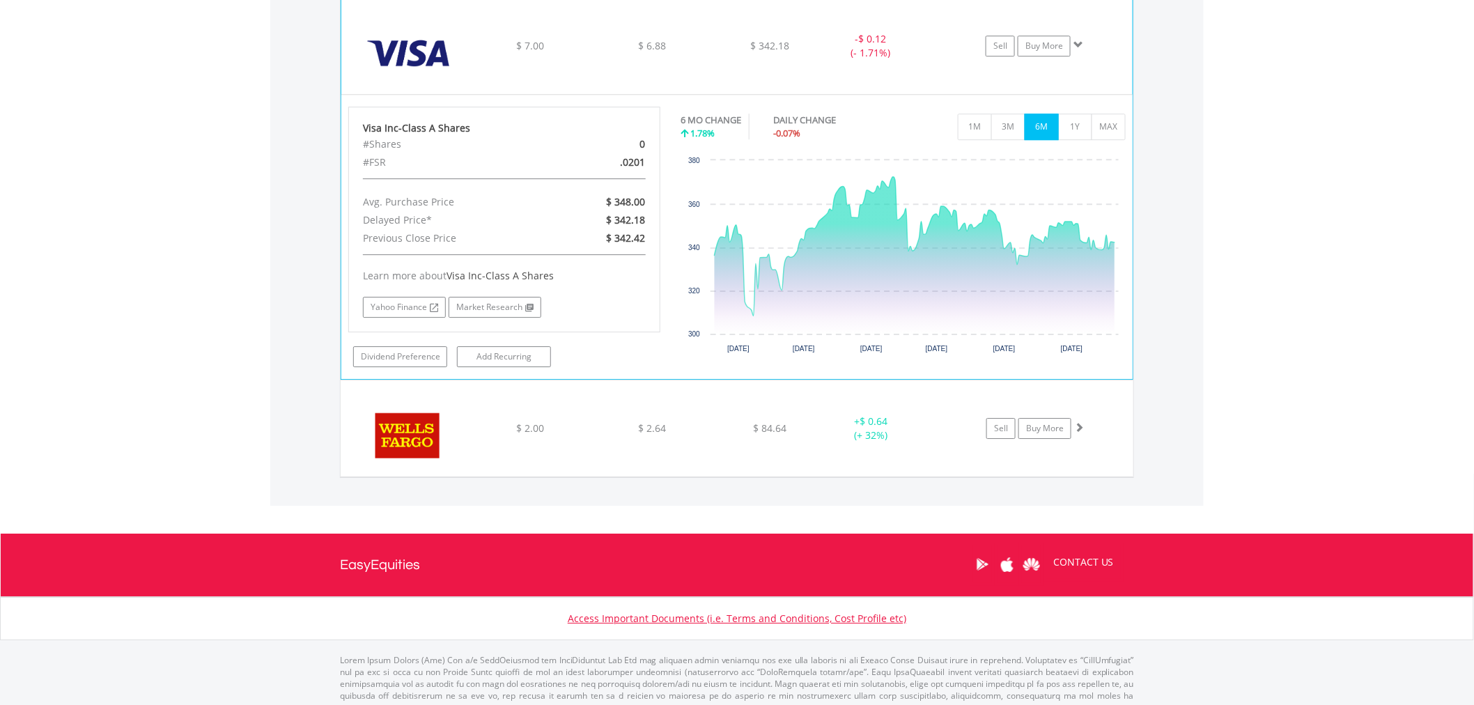
scroll to position [6112, 0]
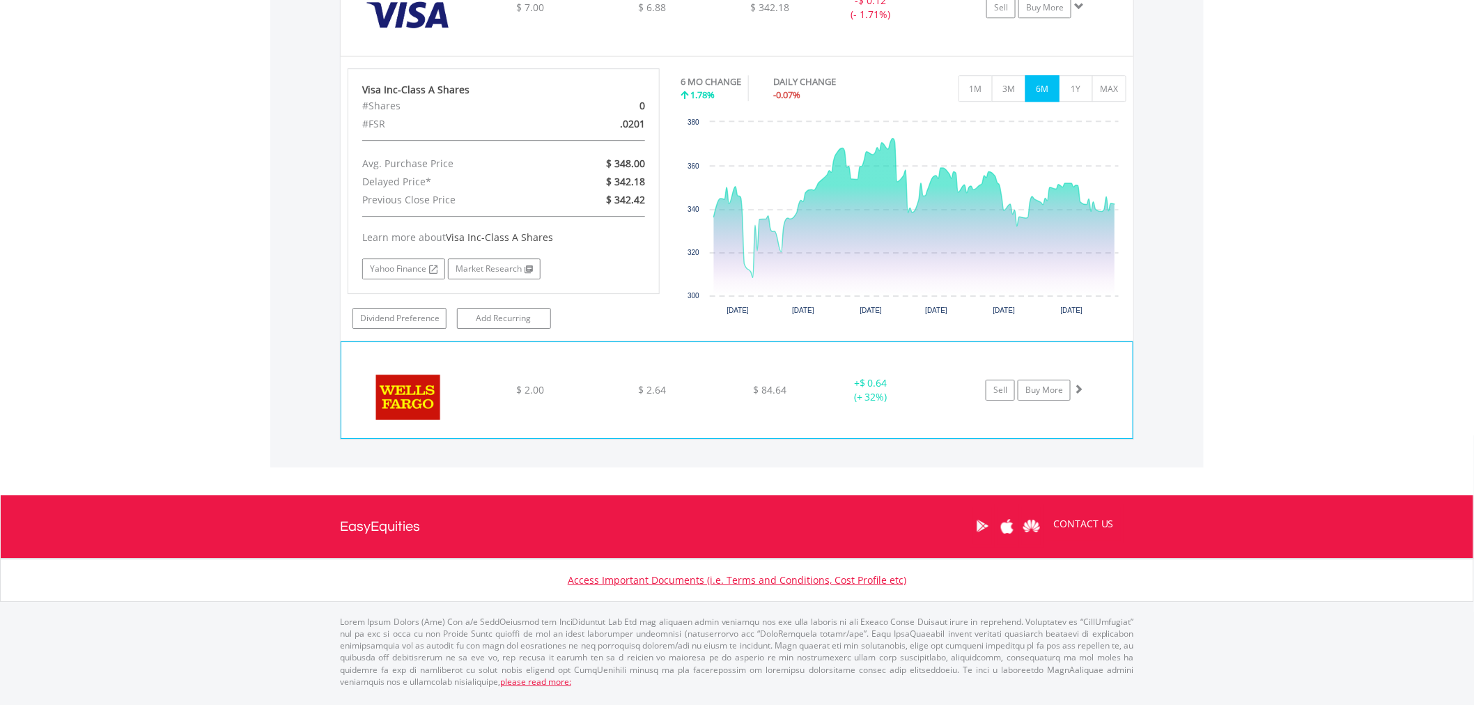
click at [555, 409] on div "﻿ [PERSON_NAME] Fargo & Co $ 2.00 $ 2.64 $ 84.64 + $ 0.64 (+ 32%) Sell Buy More" at bounding box center [736, 390] width 791 height 96
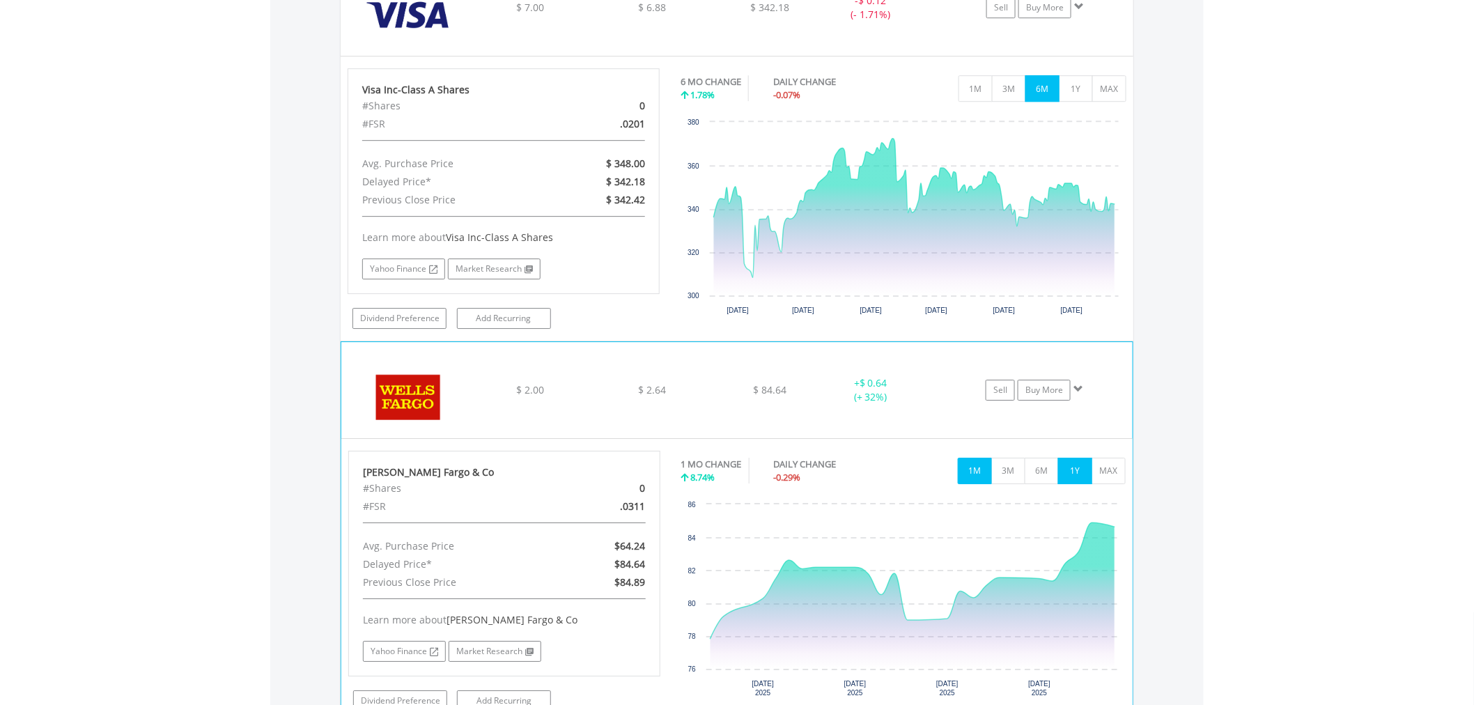
drag, startPoint x: 1077, startPoint y: 472, endPoint x: 1045, endPoint y: 498, distance: 41.7
click at [1077, 474] on button "1Y" at bounding box center [1075, 471] width 34 height 26
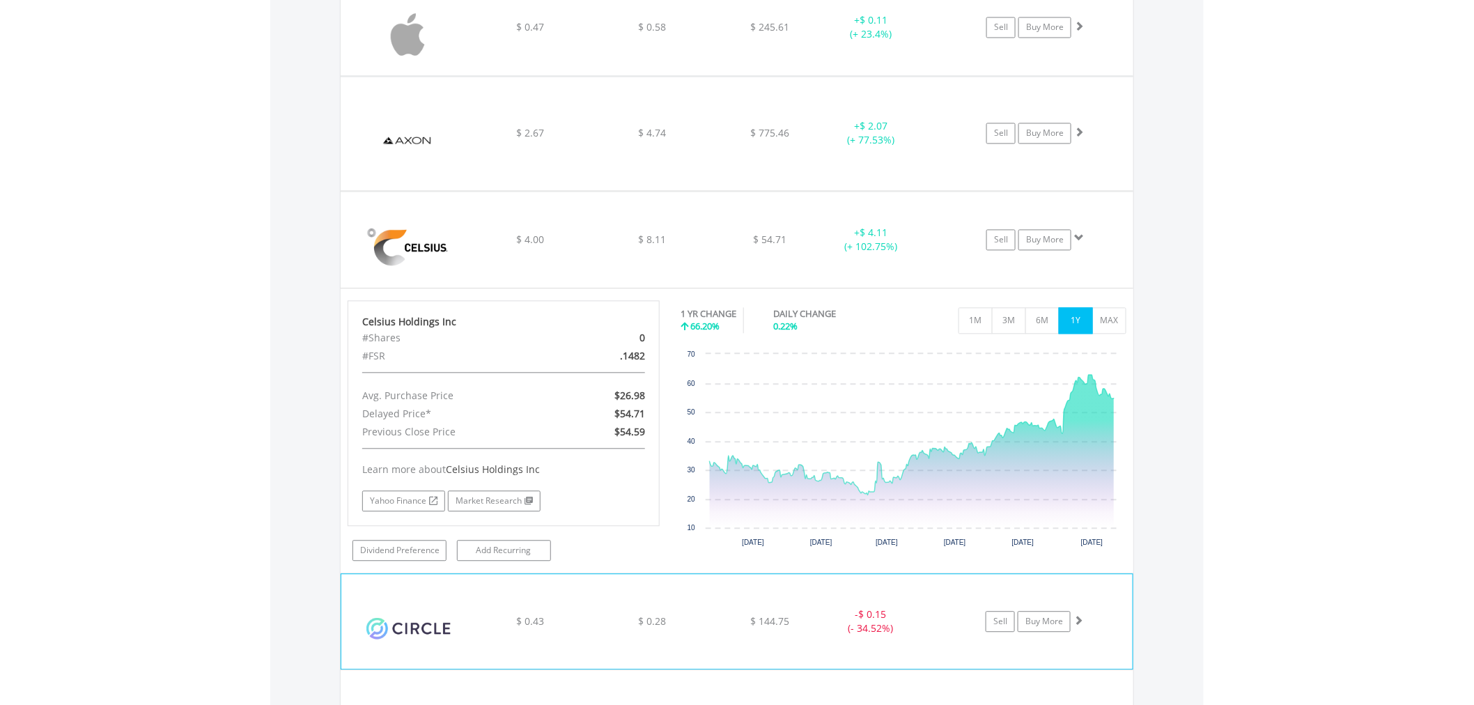
scroll to position [1215, 0]
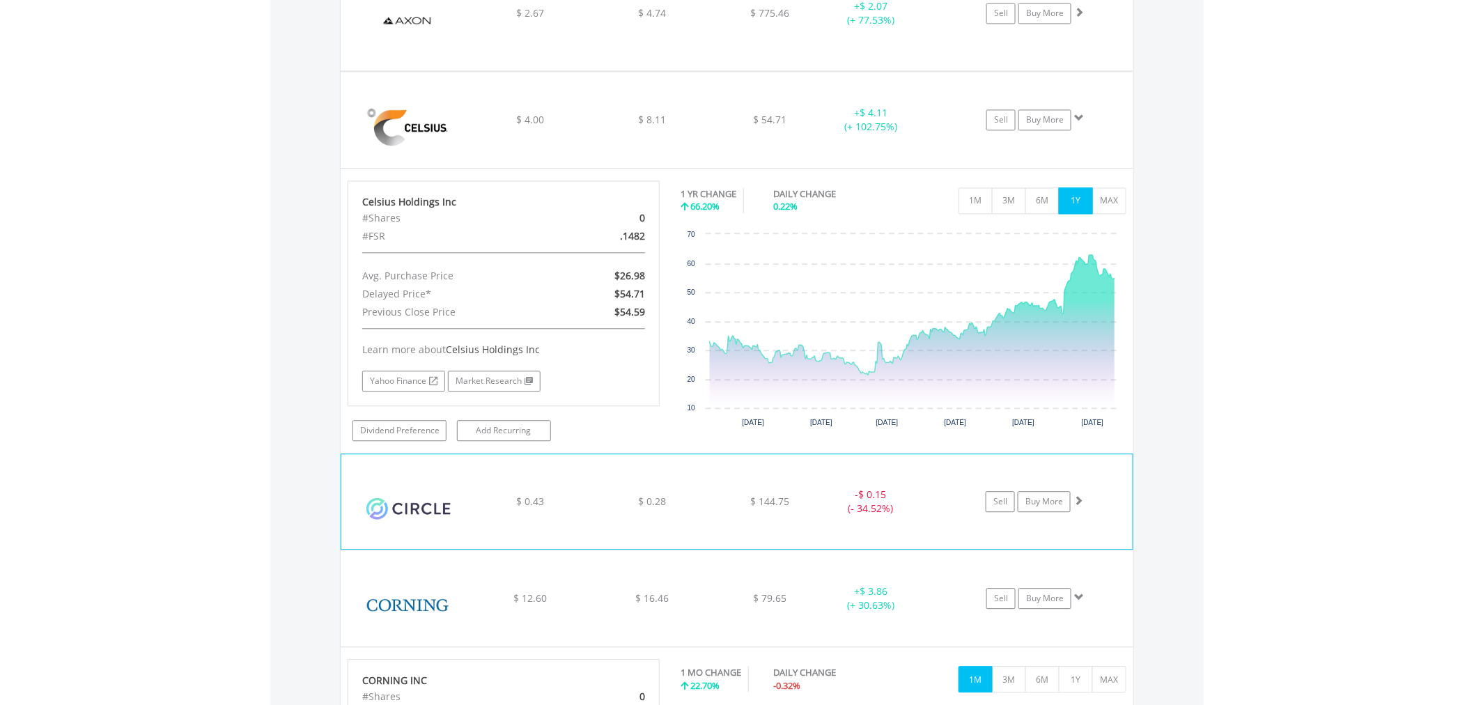
click at [439, 515] on img at bounding box center [408, 508] width 120 height 74
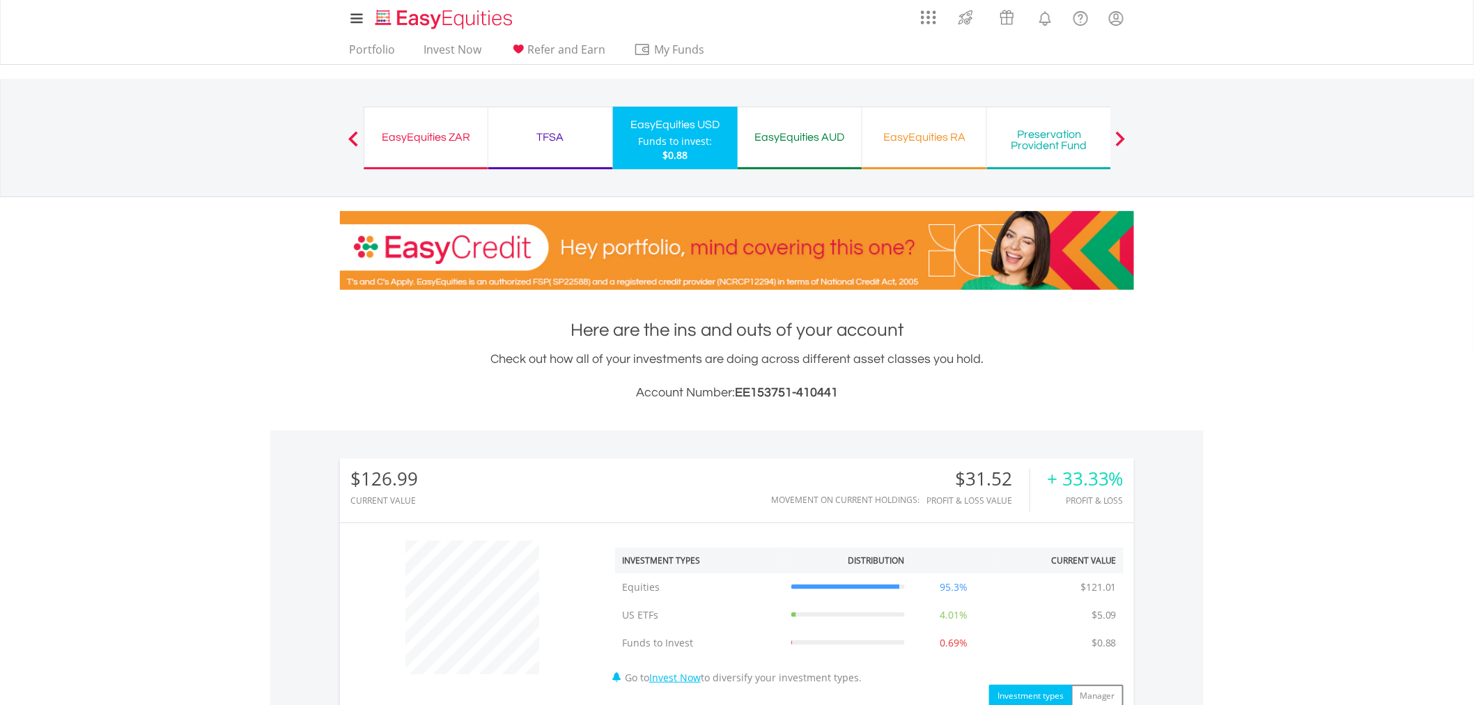
scroll to position [0, 0]
click at [437, 141] on div "EasyEquities ZAR" at bounding box center [426, 137] width 107 height 19
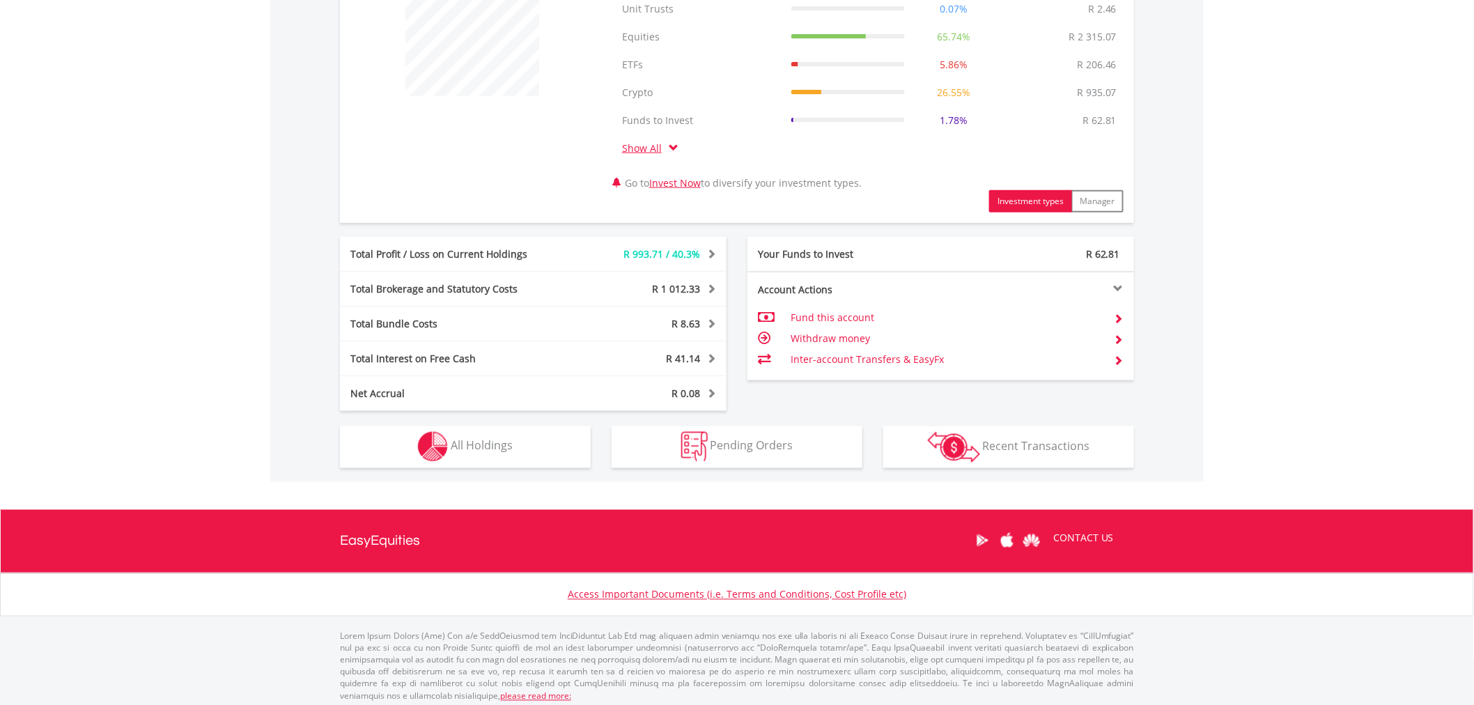
scroll to position [584, 0]
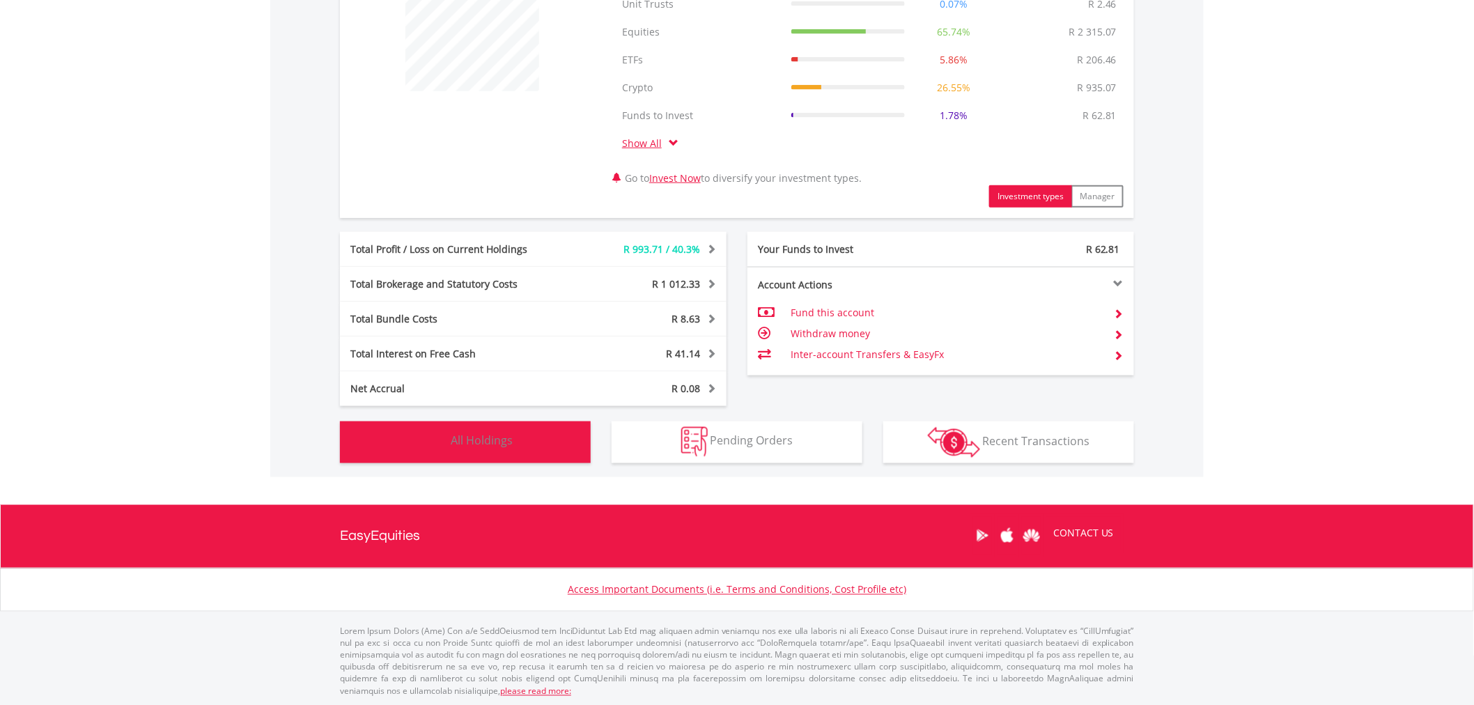
click at [505, 443] on span "All Holdings" at bounding box center [482, 440] width 62 height 15
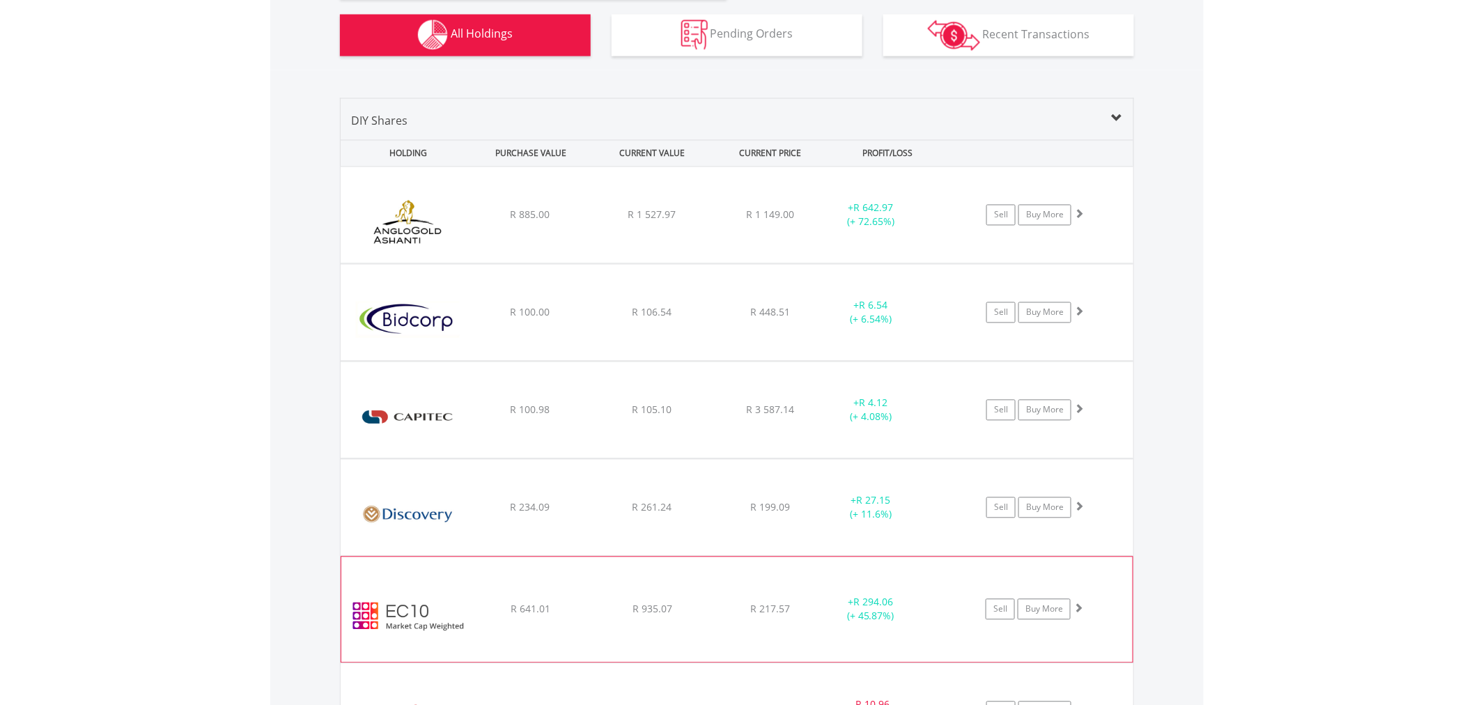
scroll to position [854, 0]
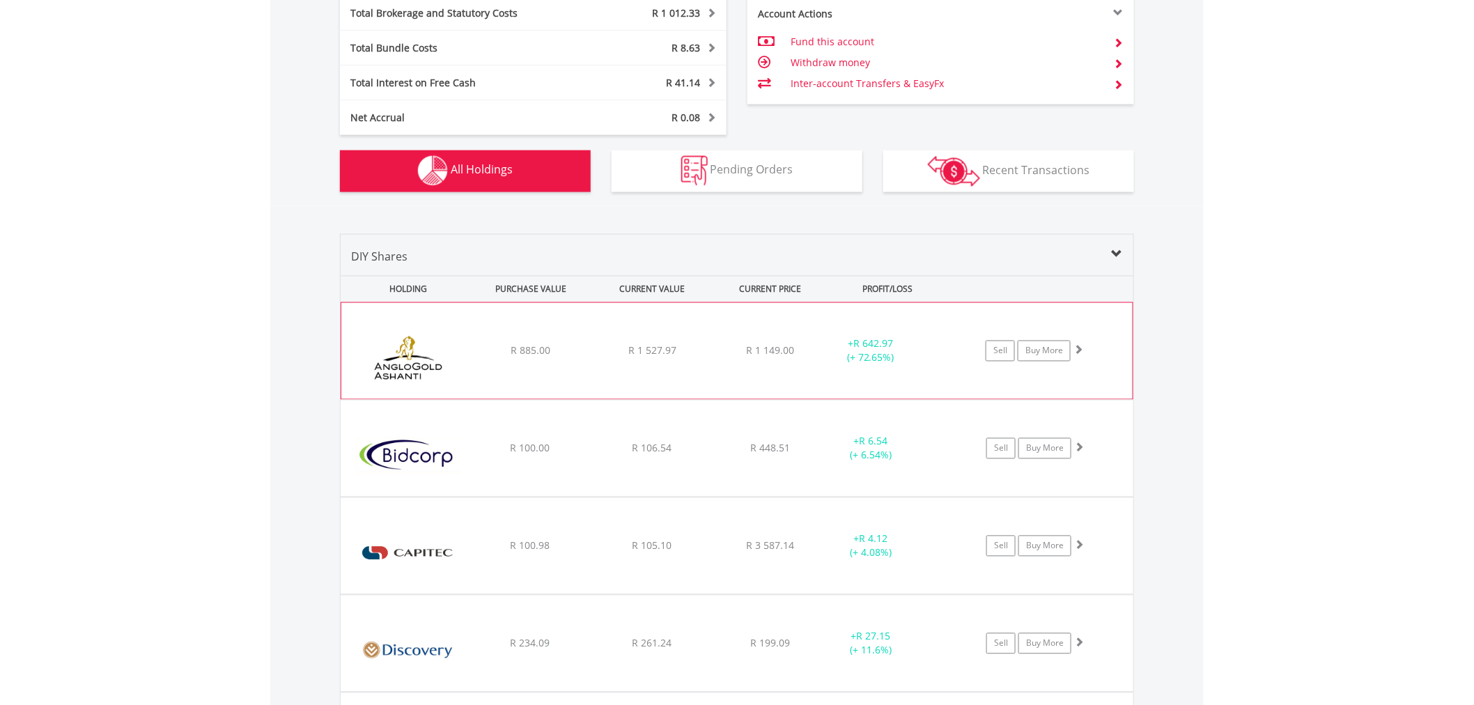
click at [565, 364] on div "﻿ Anglogold Ashanti PLC R 885.00 R 1 527.97 R 1 149.00 + R 642.97 (+ 72.65%) Se…" at bounding box center [736, 351] width 791 height 96
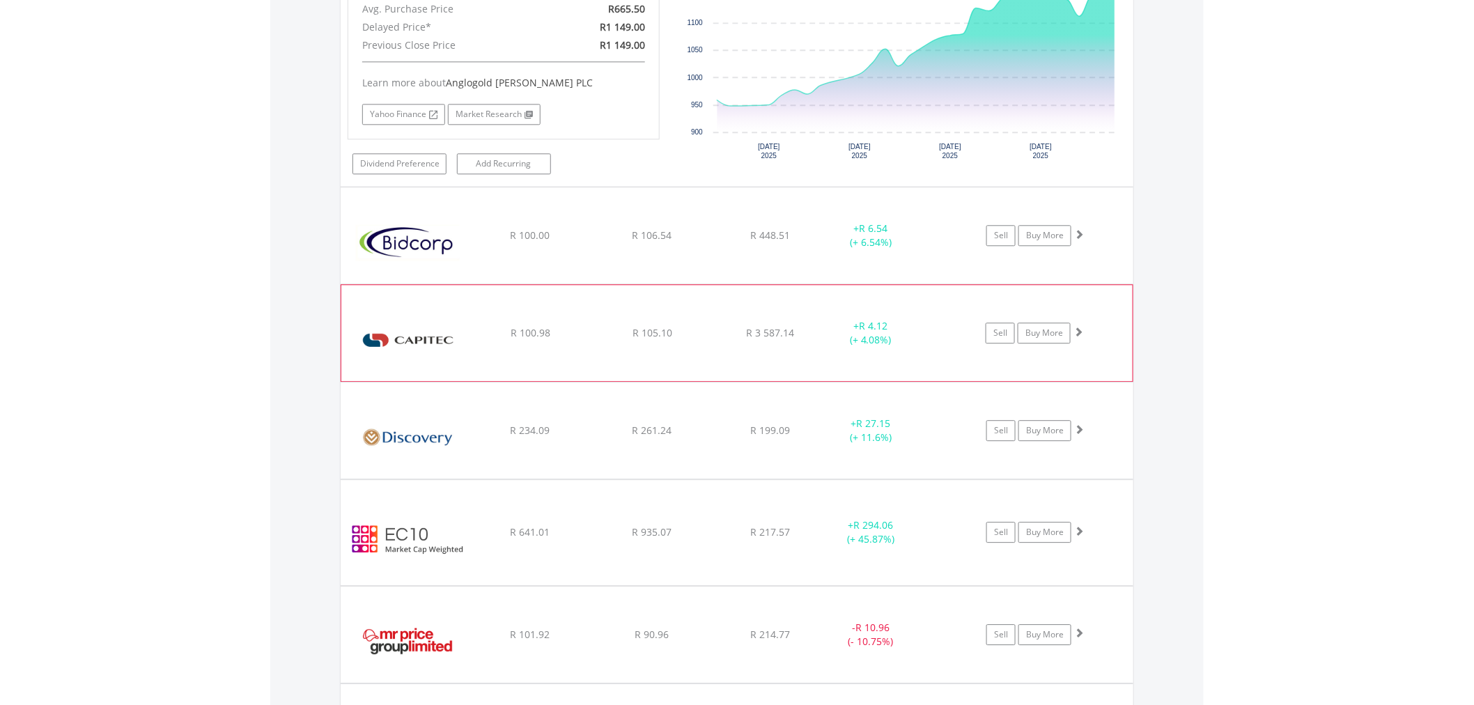
scroll to position [1396, 0]
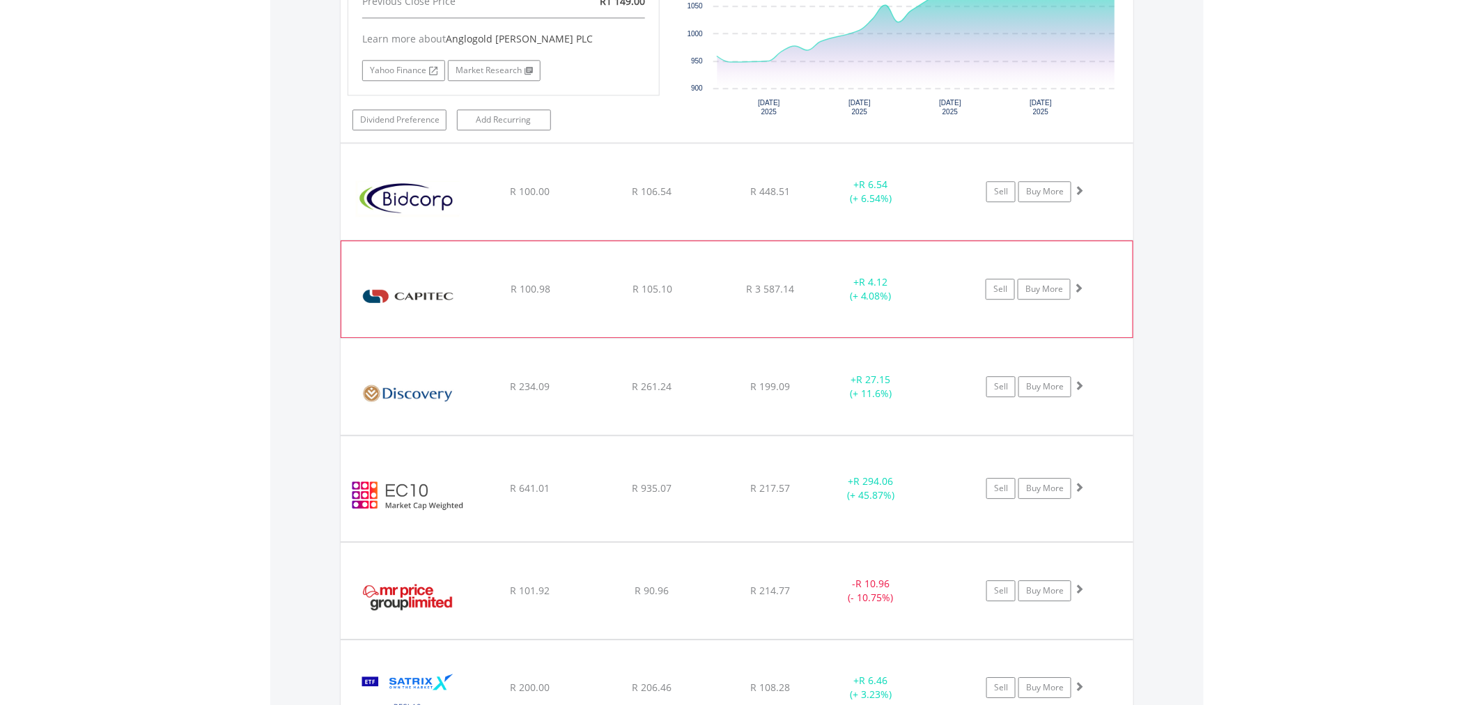
click at [600, 509] on div "﻿ EasyCrypto 10 R 641.01 R 935.07 R 217.57 + R 294.06 (+ 45.87%) Sell Buy More" at bounding box center [737, 488] width 793 height 104
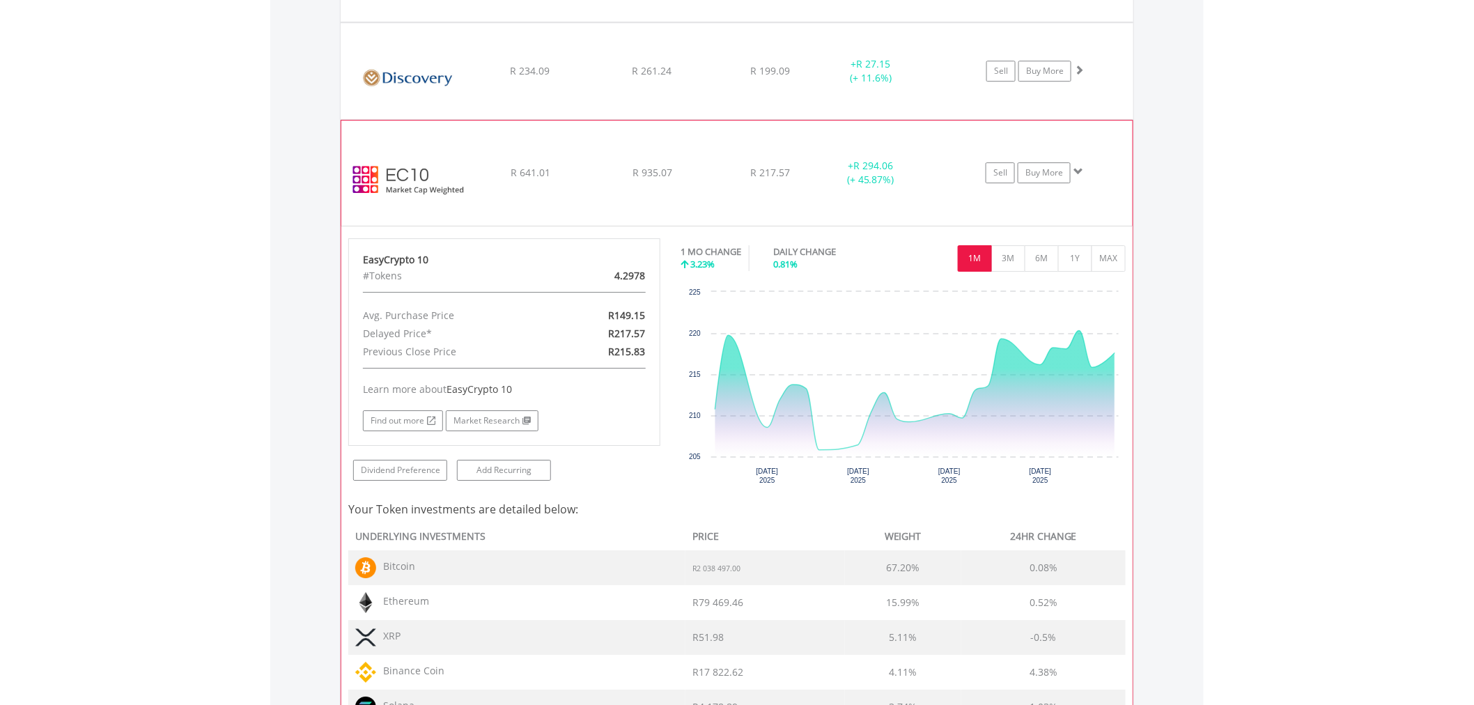
scroll to position [1706, 0]
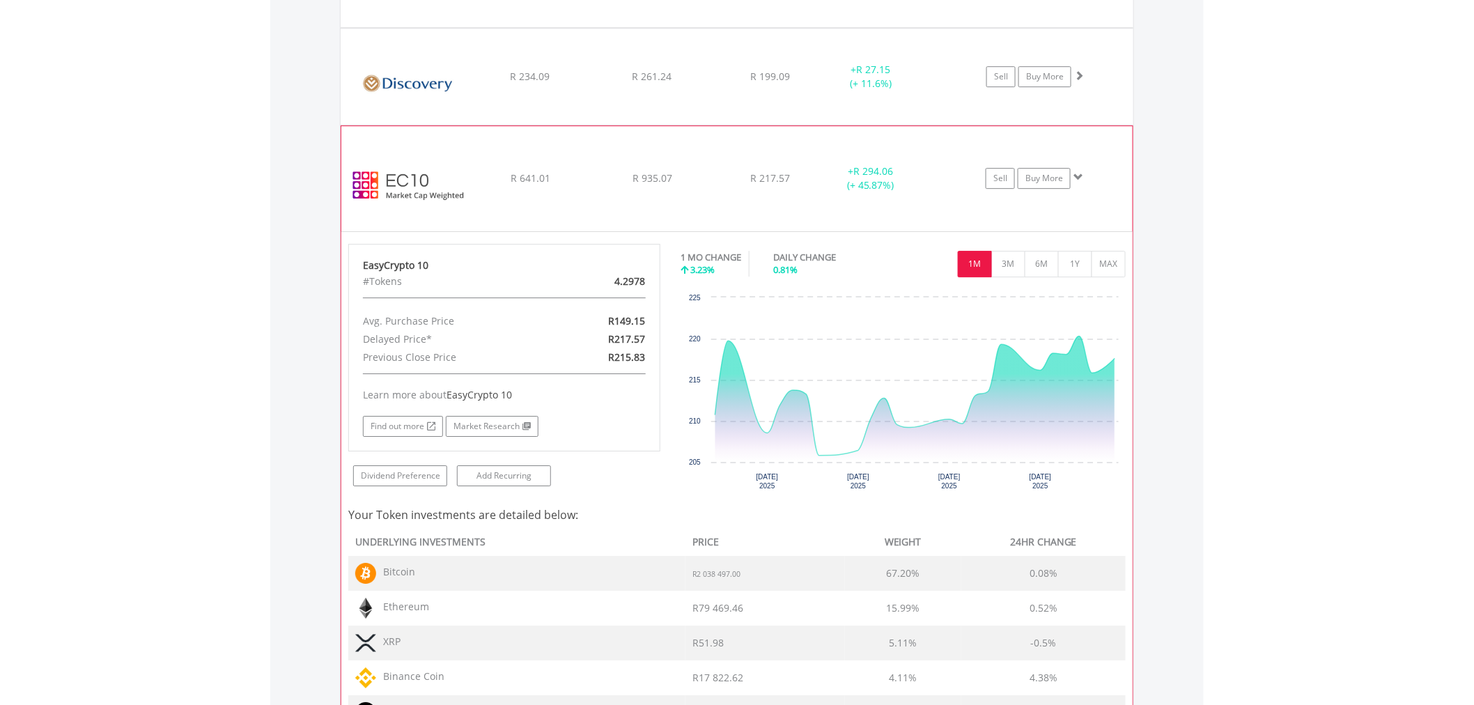
click at [575, 184] on div "R 641.01" at bounding box center [530, 178] width 118 height 14
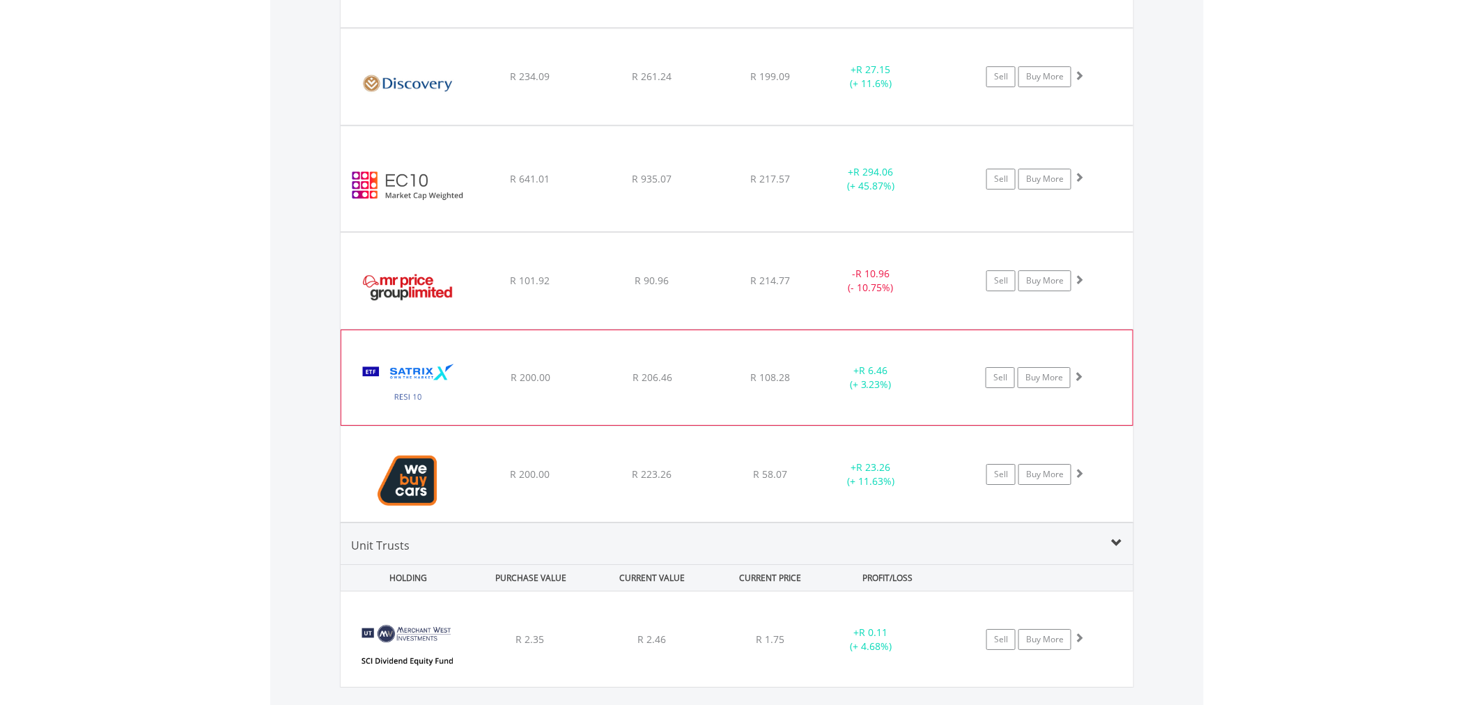
click at [850, 387] on div "+ R 6.46 (+ 3.23%)" at bounding box center [870, 378] width 104 height 28
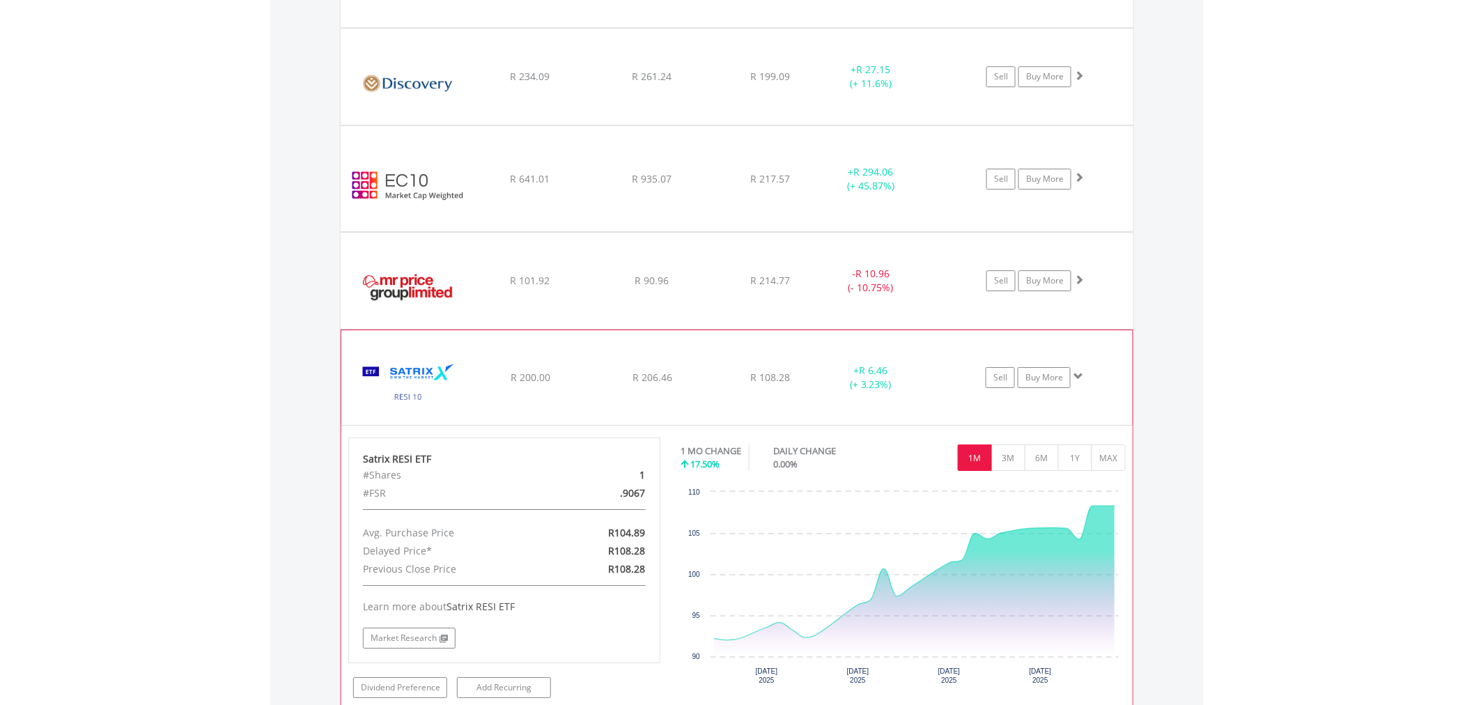
click at [624, 378] on div "R 206.46" at bounding box center [652, 377] width 118 height 14
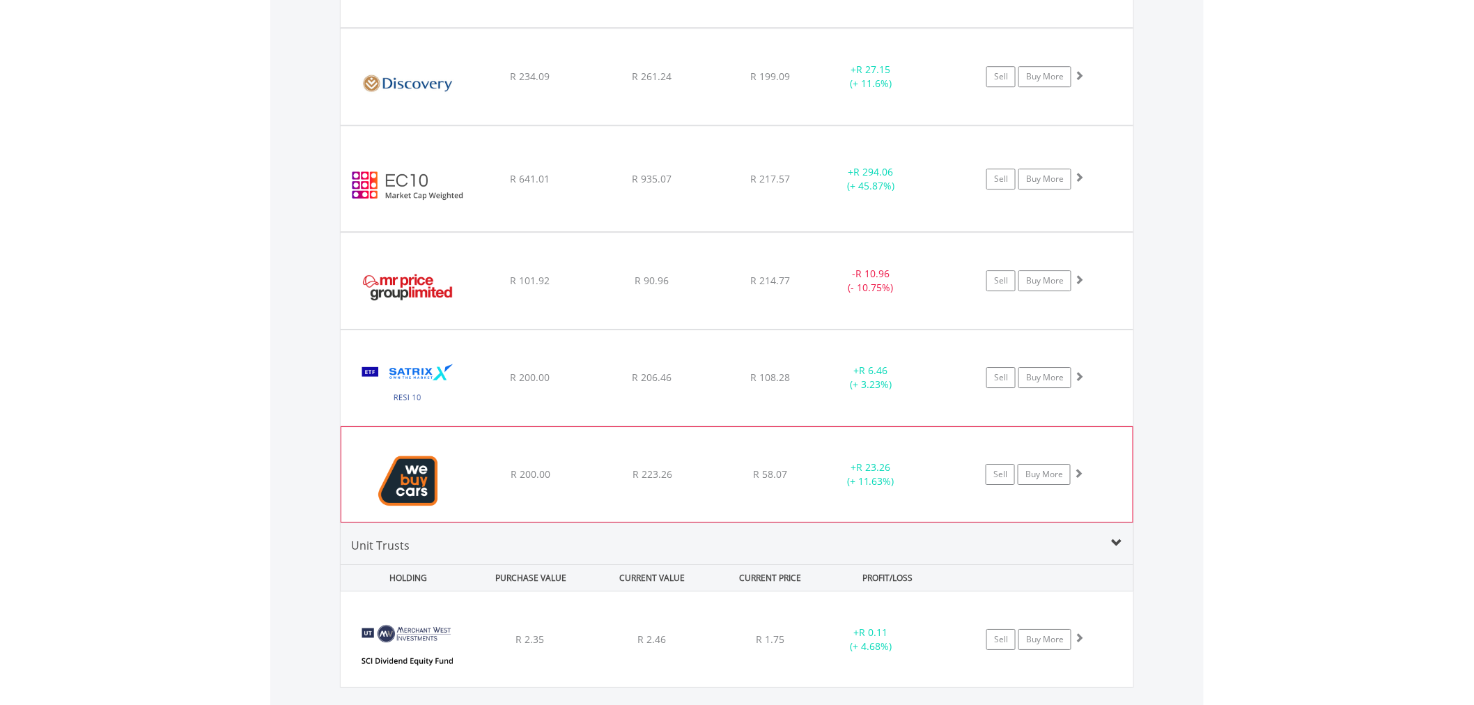
click at [662, 488] on div "﻿ WeBuyCars Holdings Ltd R 200.00 R 223.26 R 58.07 + R 23.26 (+ 11.63%) Sell Bu…" at bounding box center [736, 474] width 791 height 95
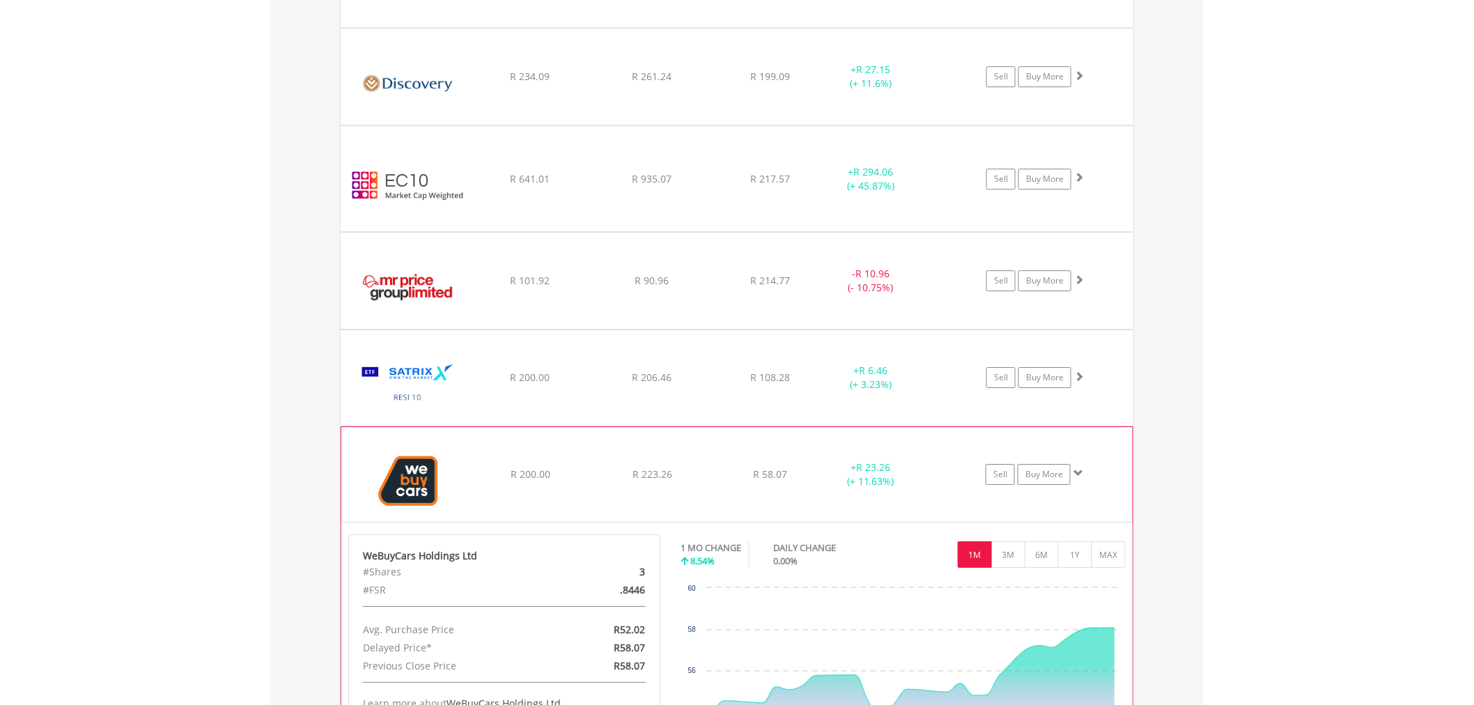
scroll to position [2093, 0]
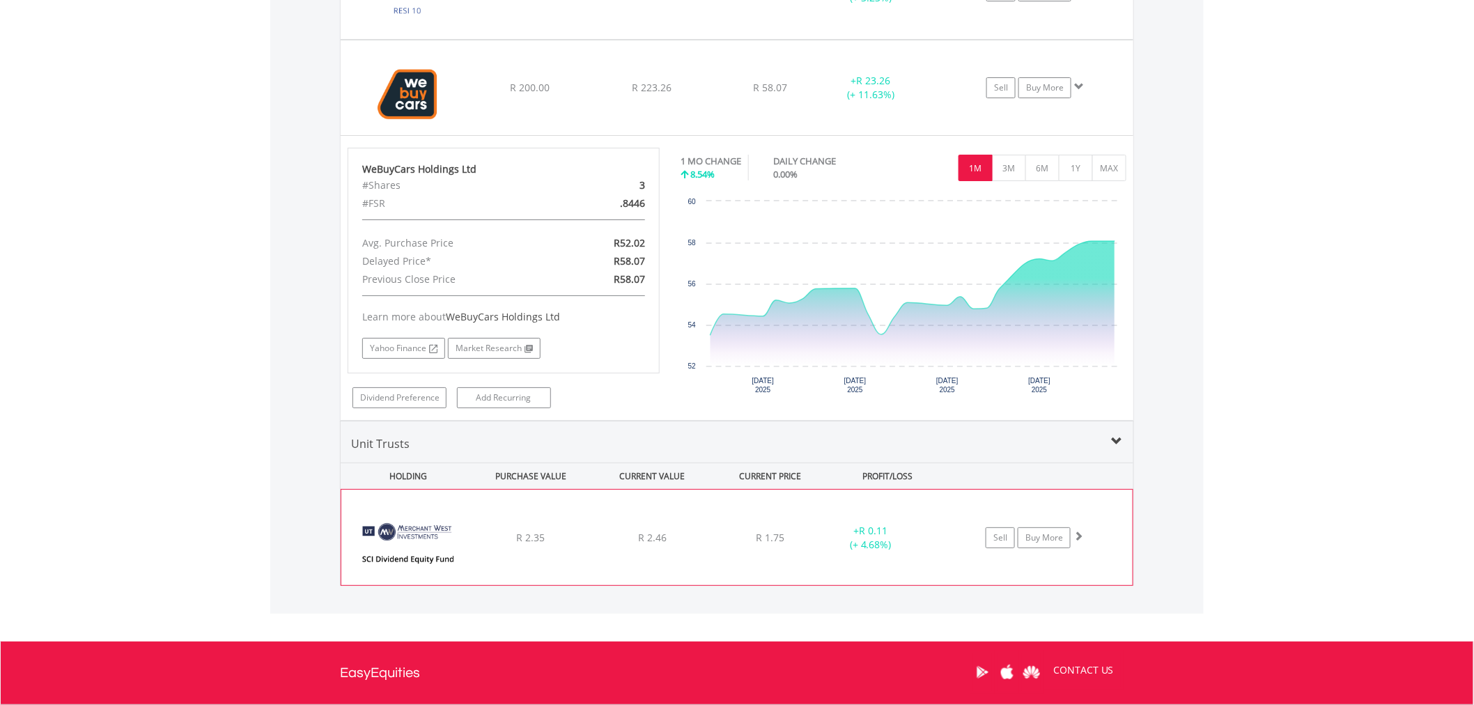
click at [676, 522] on div "﻿ Merchant West SCI Dividend Equity Fund R 2.35 R 2.46 R 1.75 + R 0.11 (+ 4.68%…" at bounding box center [736, 537] width 791 height 95
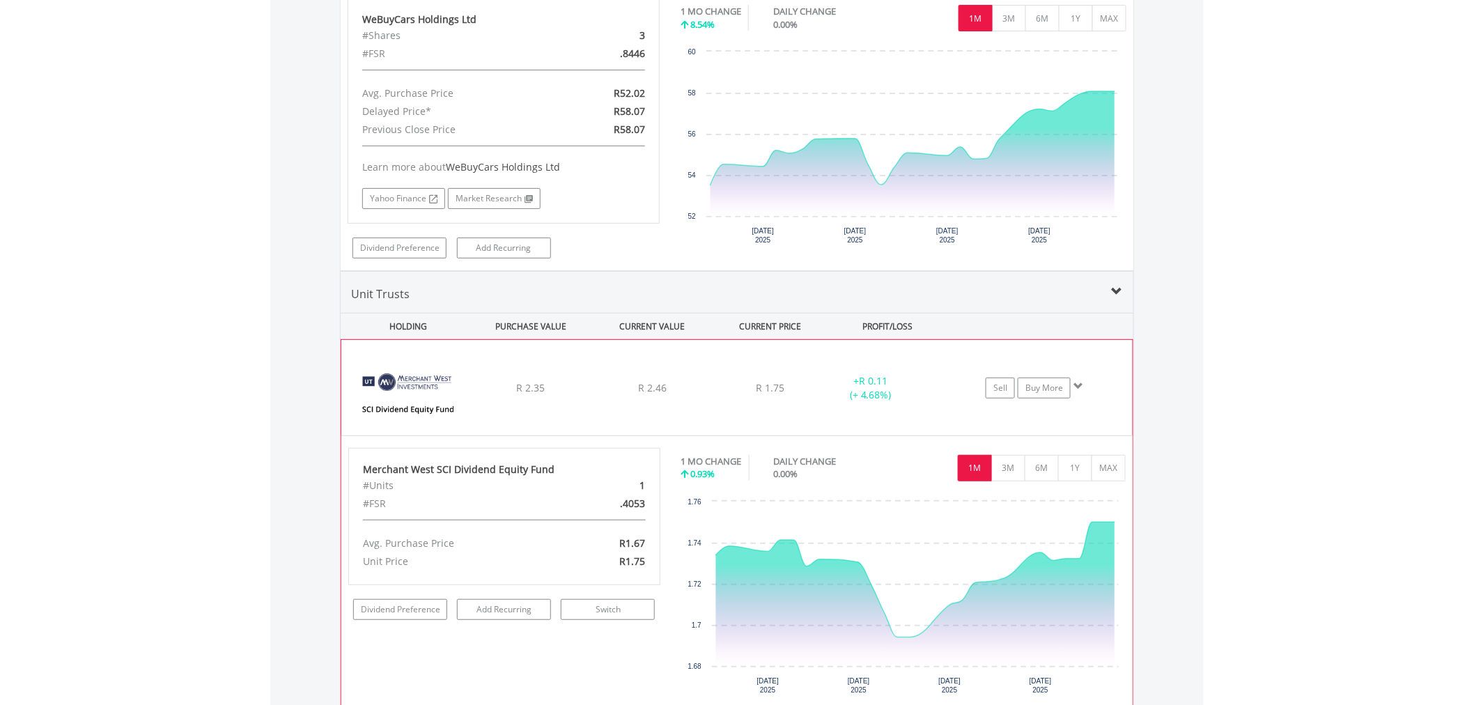
scroll to position [2125, 0]
